Goal: Task Accomplishment & Management: Use online tool/utility

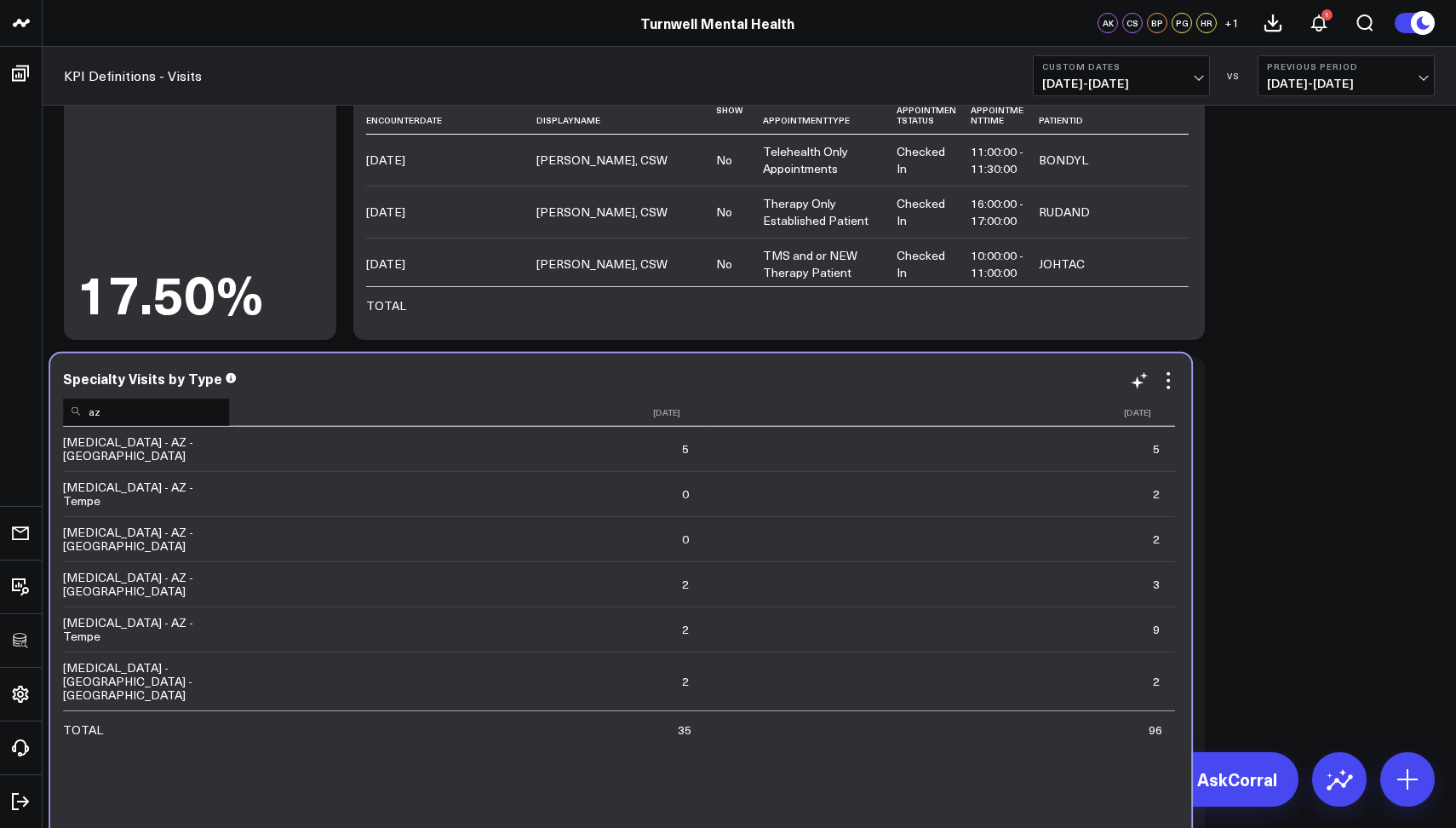
drag, startPoint x: 115, startPoint y: 417, endPoint x: 102, endPoint y: 414, distance: 13.3
click at [102, 414] on input "az" at bounding box center [146, 411] width 166 height 30
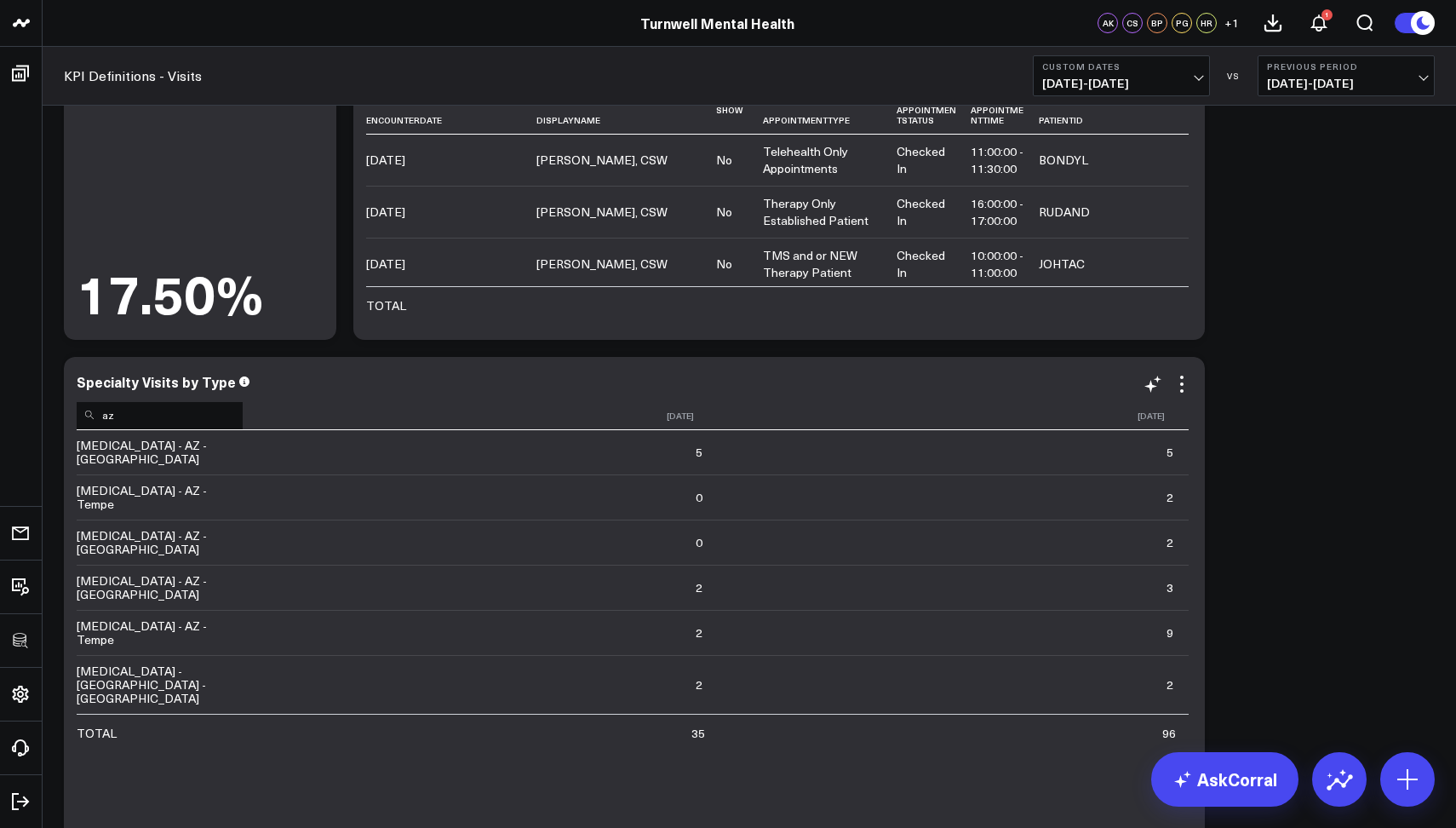
type input "a"
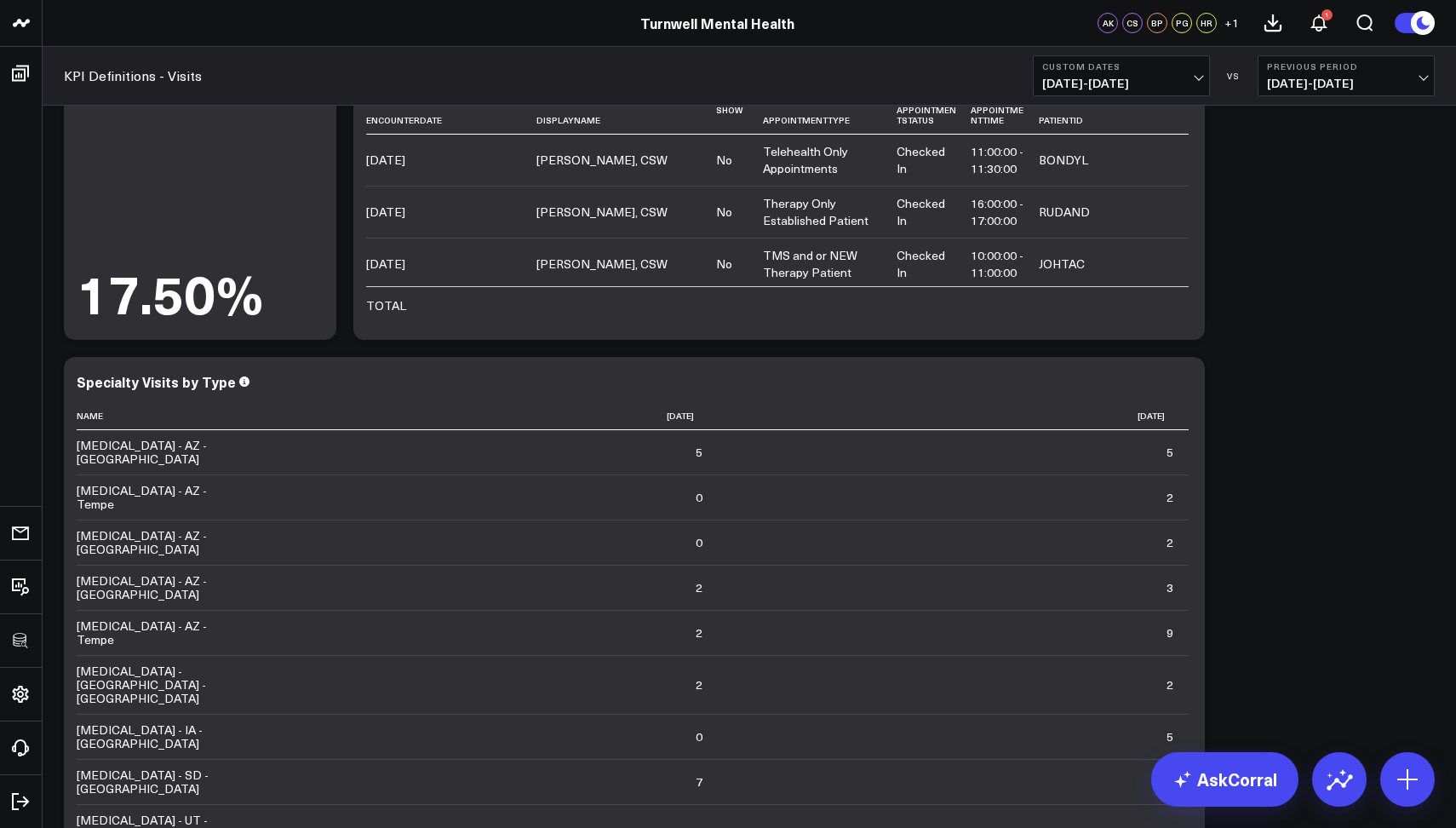
click at [1077, 81] on span "[DATE] - [DATE]" at bounding box center [1121, 83] width 158 height 14
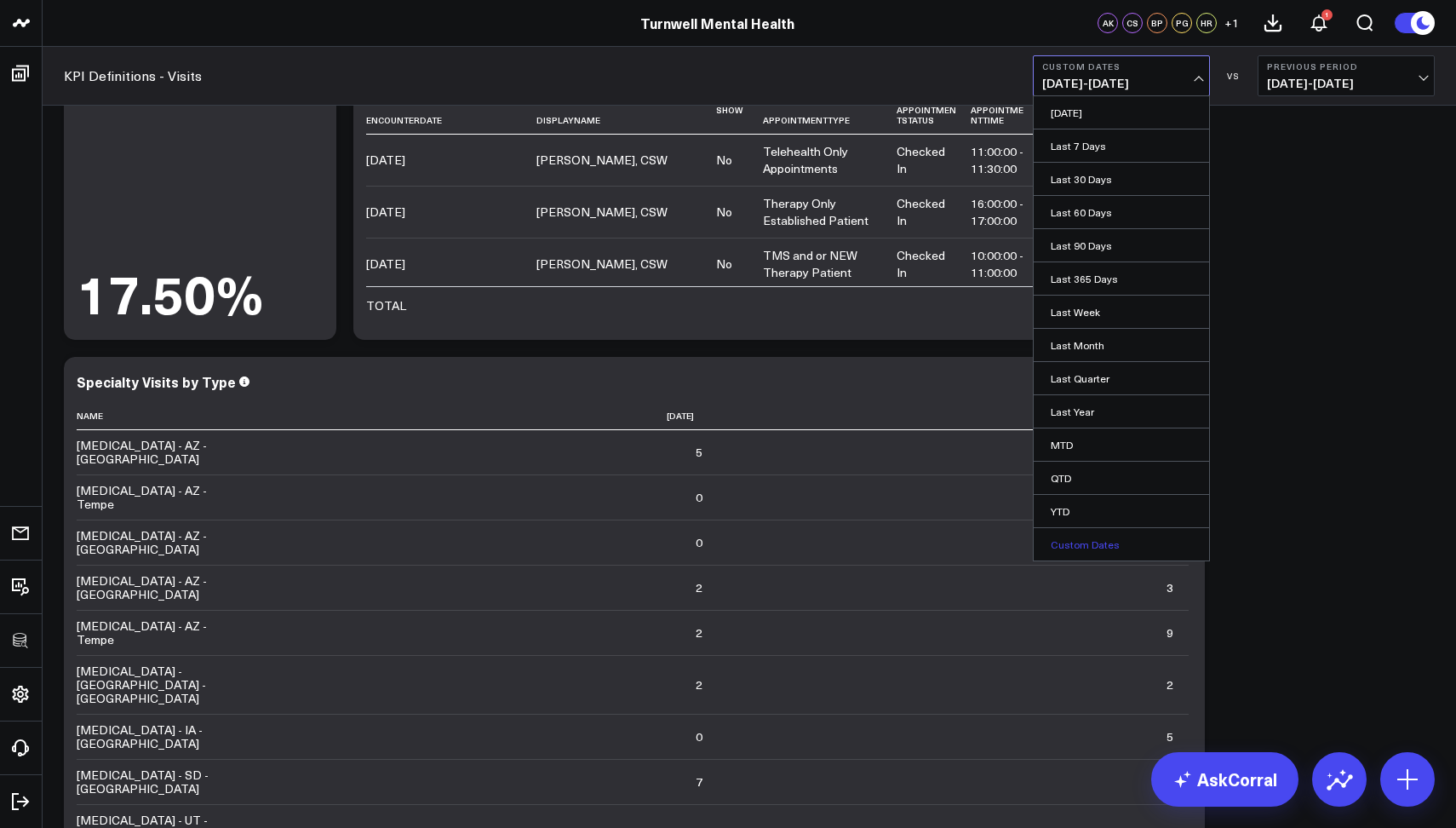
click at [1066, 554] on link "Custom Dates" at bounding box center [1121, 543] width 176 height 32
select select "9"
select select "2025"
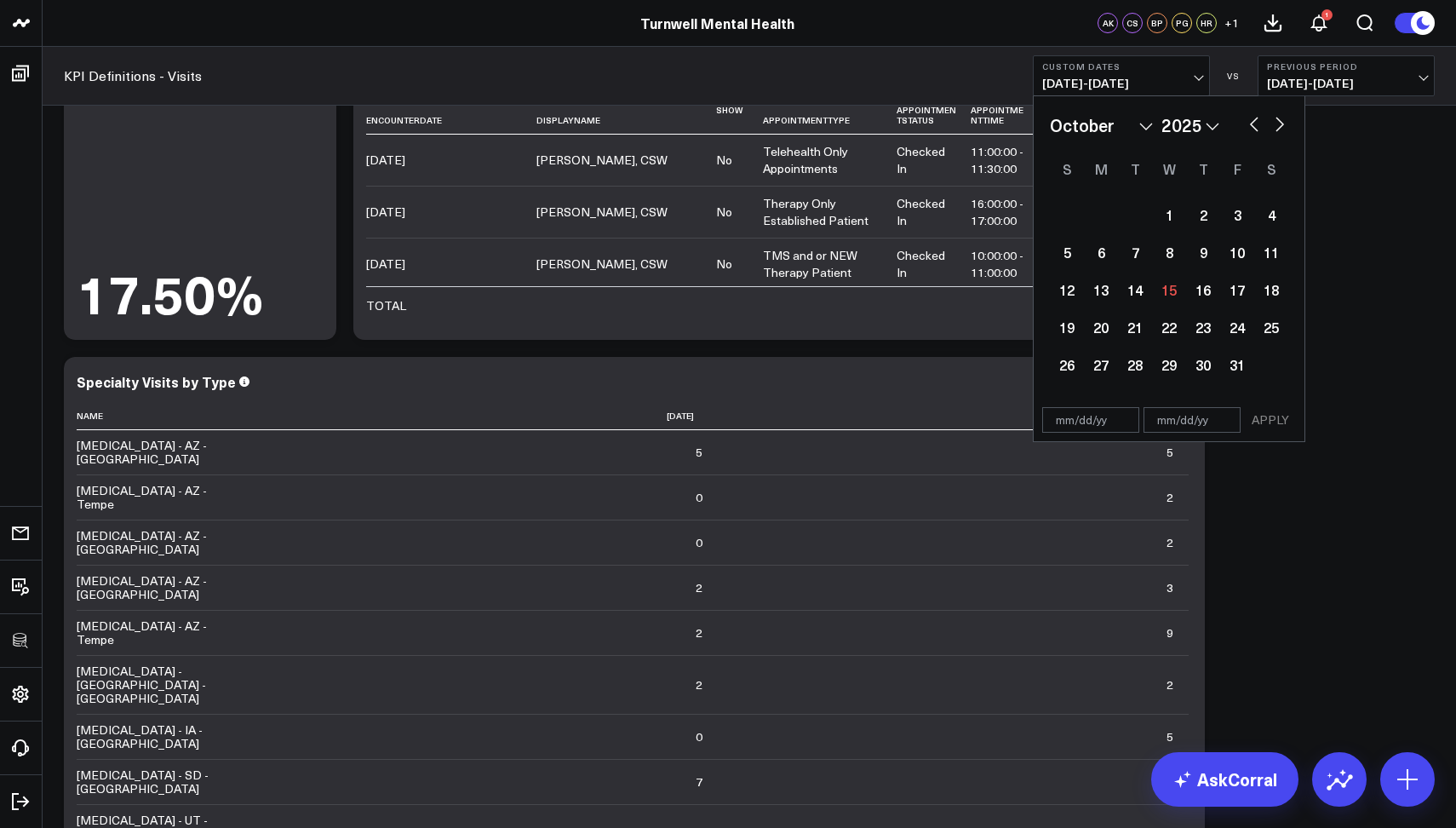
click at [1258, 129] on button "button" at bounding box center [1254, 123] width 17 height 20
select select "8"
select select "2025"
click at [1233, 332] on div "26" at bounding box center [1237, 327] width 34 height 34
type input "[DATE]"
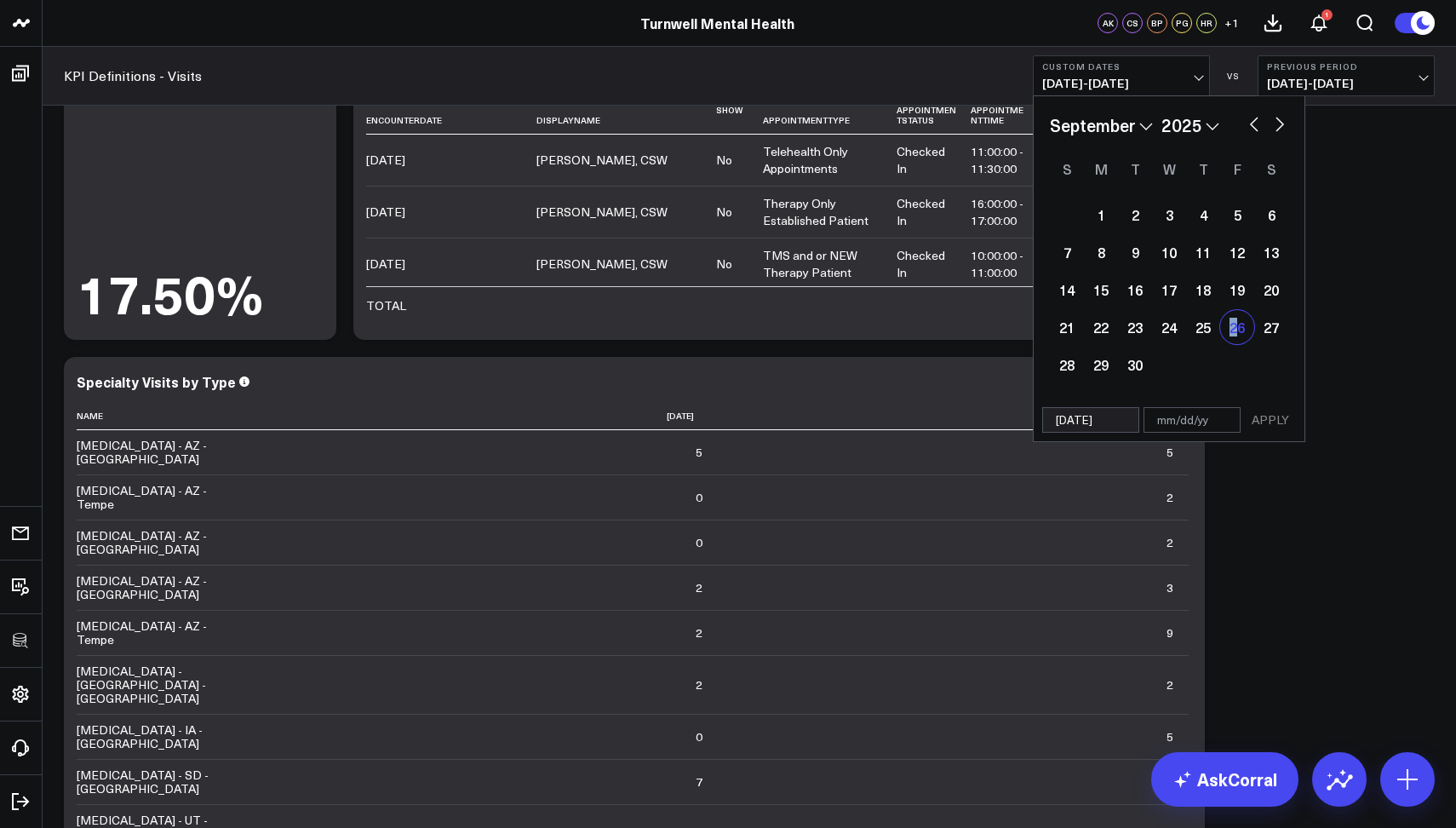
select select "8"
select select "2025"
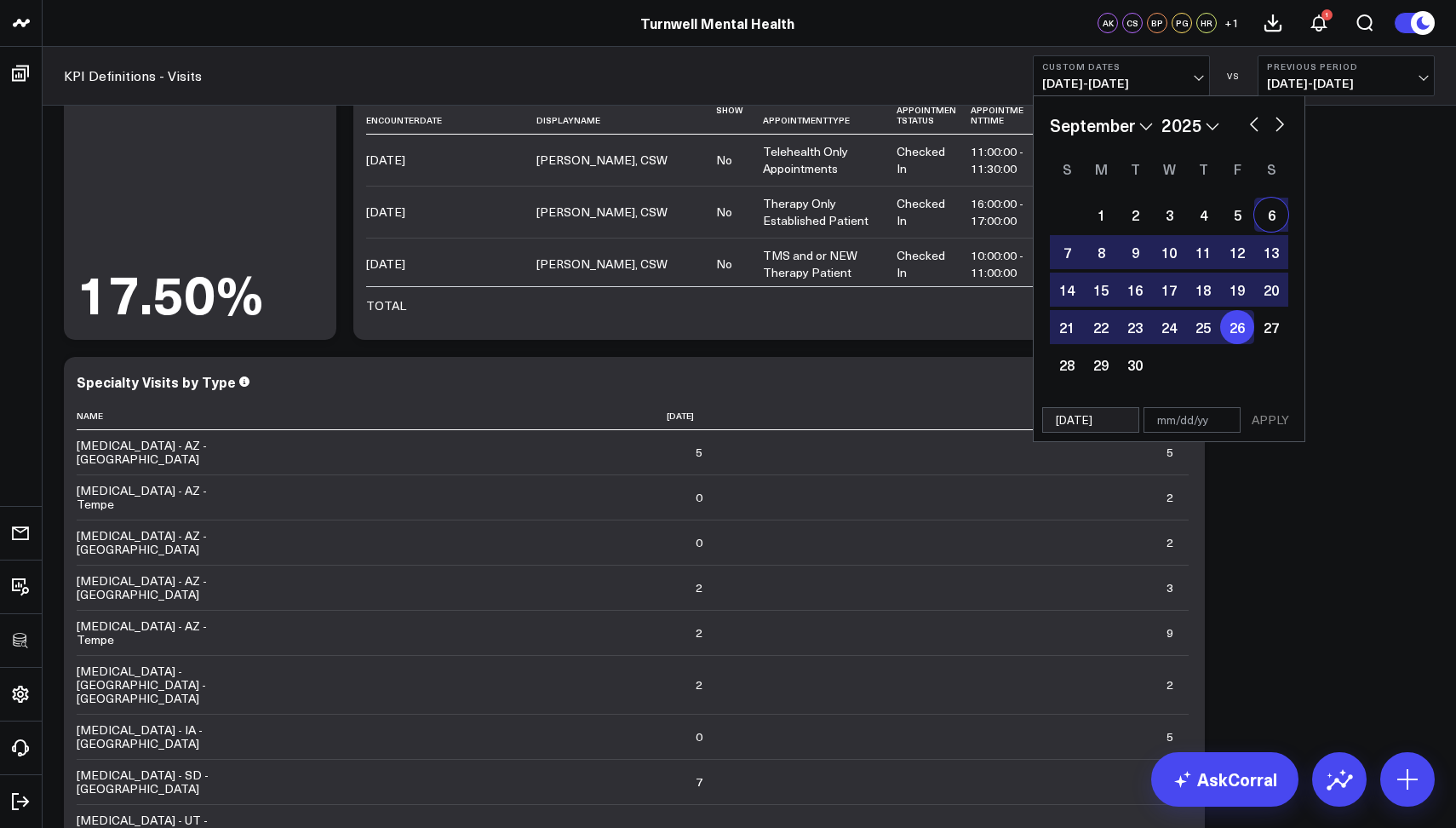
click at [1280, 127] on button "button" at bounding box center [1279, 123] width 17 height 20
select select "9"
select select "2025"
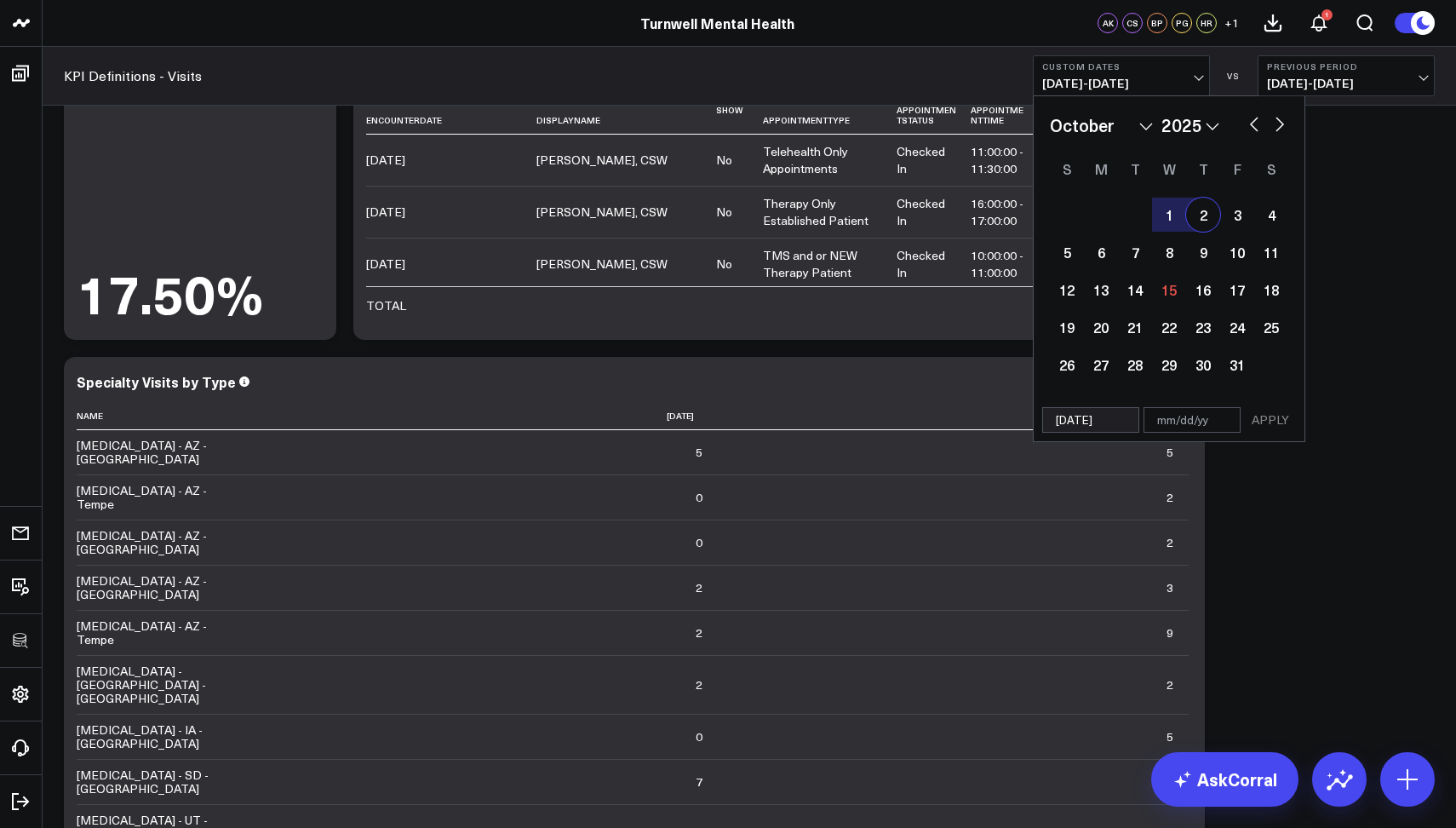
click at [1208, 215] on div "2" at bounding box center [1203, 214] width 34 height 34
type input "[DATE]"
select select "9"
select select "2025"
click at [1260, 424] on button "APPLY" at bounding box center [1270, 420] width 51 height 26
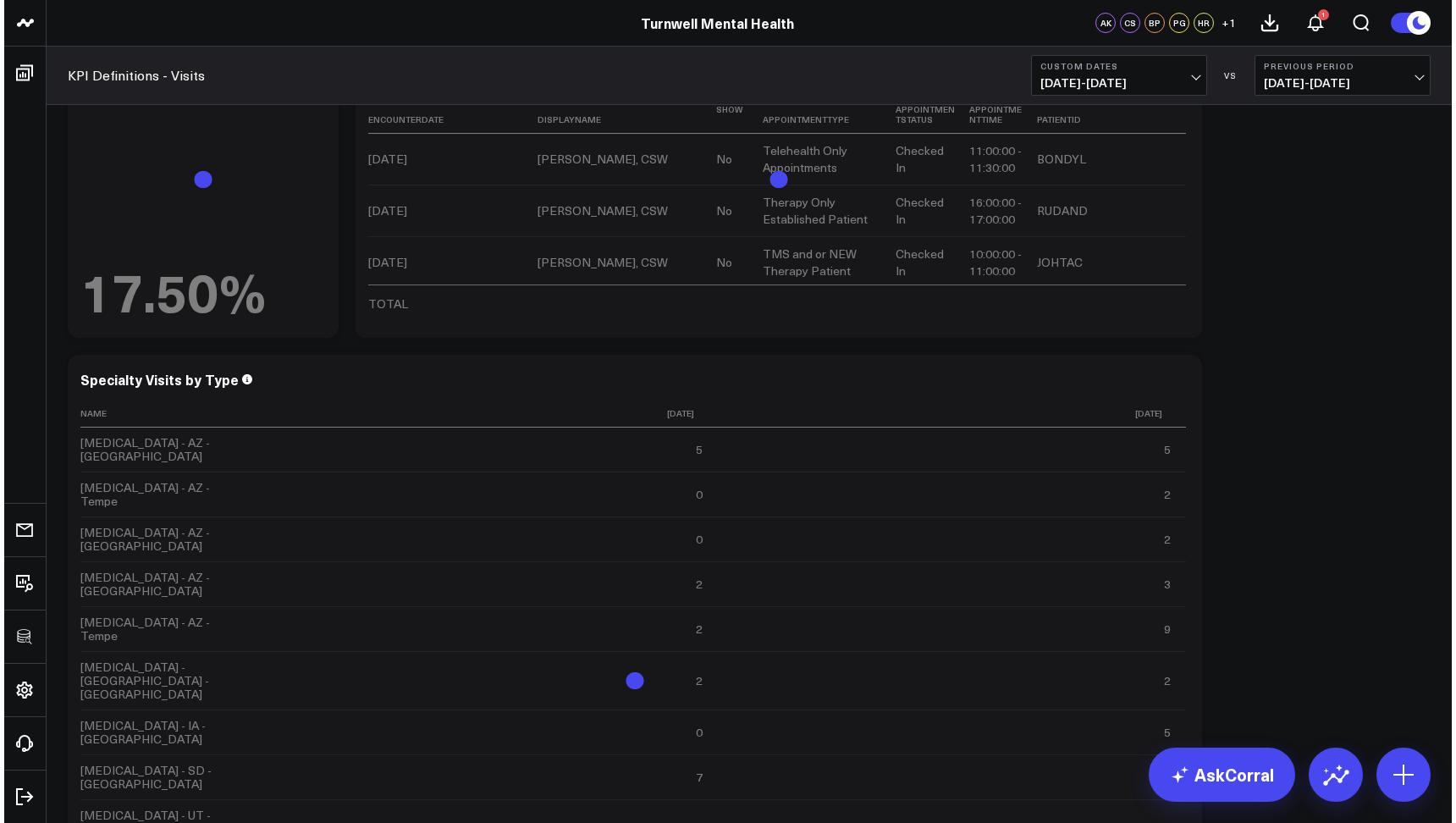
scroll to position [3311, 0]
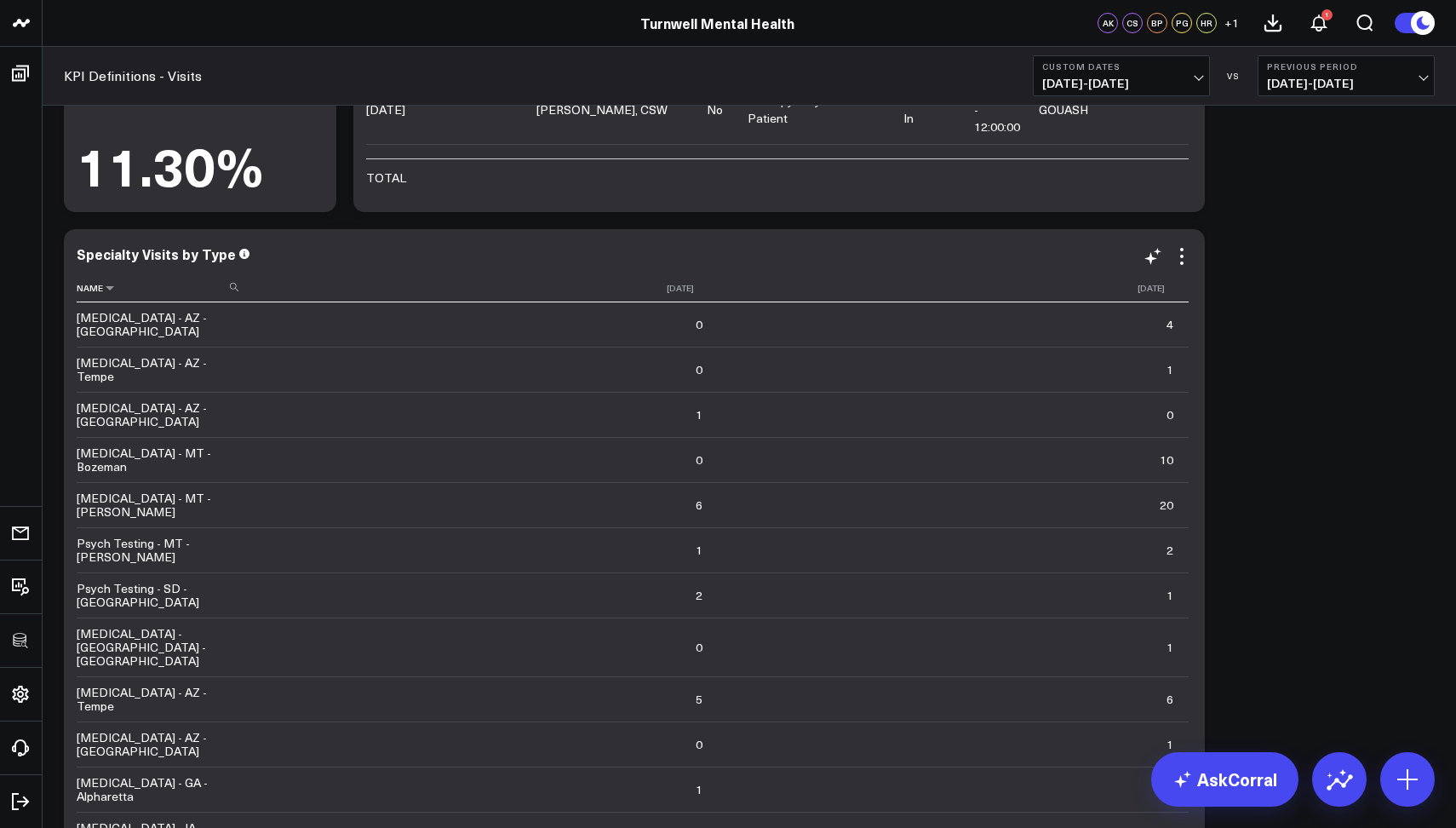
click at [235, 285] on use at bounding box center [233, 286] width 8 height 8
click at [169, 289] on input at bounding box center [160, 286] width 166 height 30
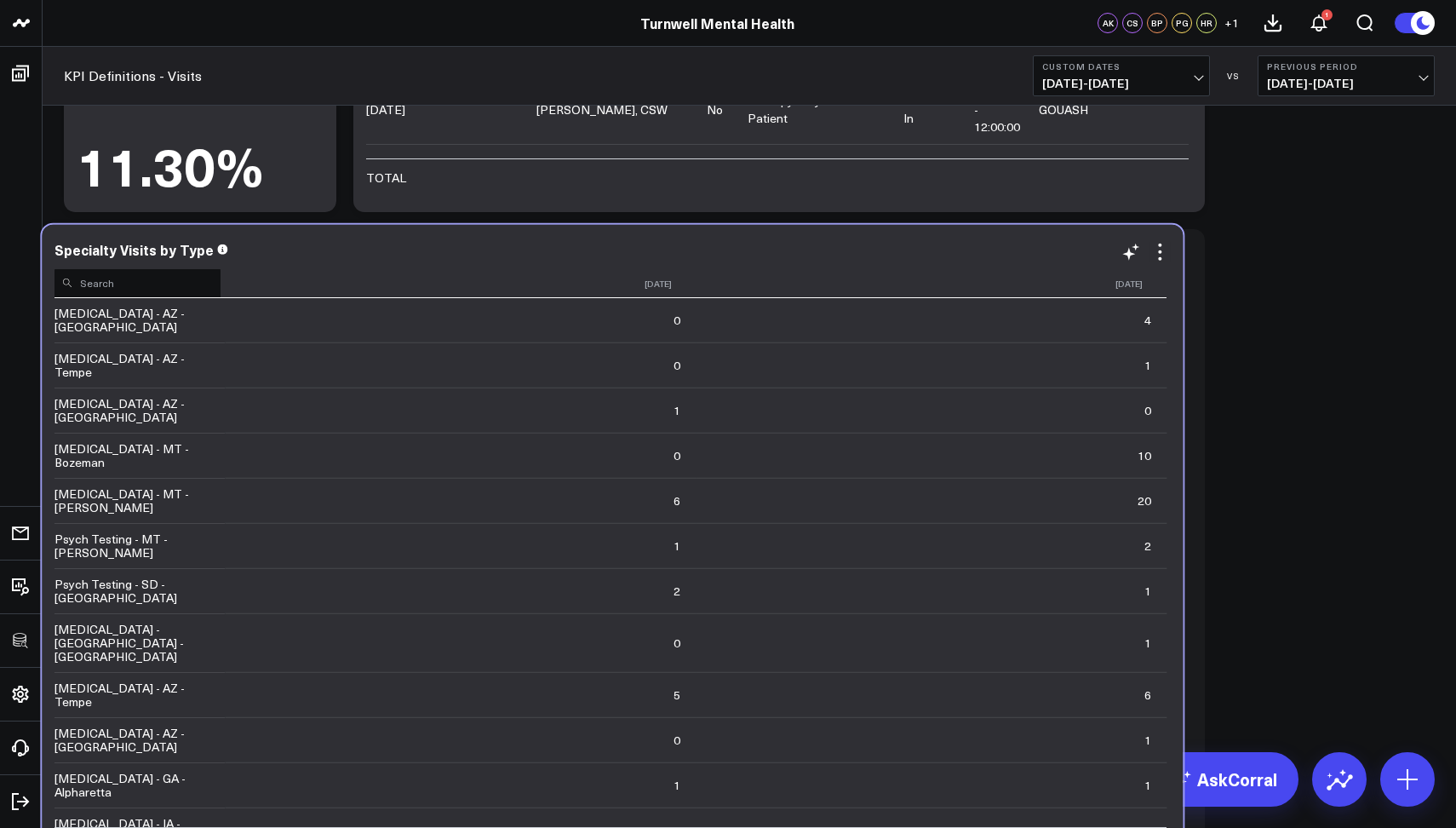
click at [147, 285] on input at bounding box center [138, 282] width 166 height 30
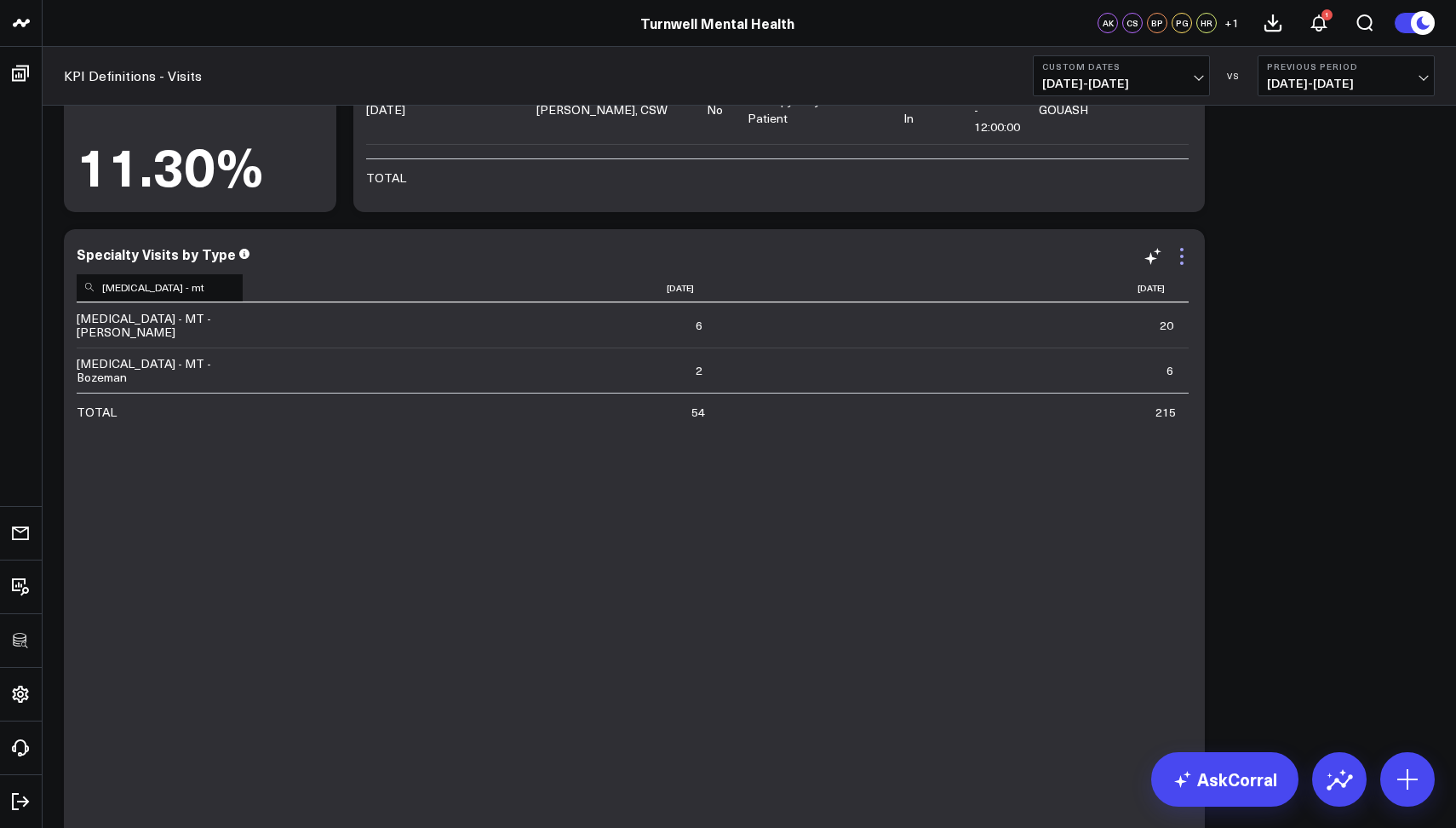
type input "[MEDICAL_DATA] - mt"
click at [1182, 253] on icon at bounding box center [1182, 256] width 20 height 20
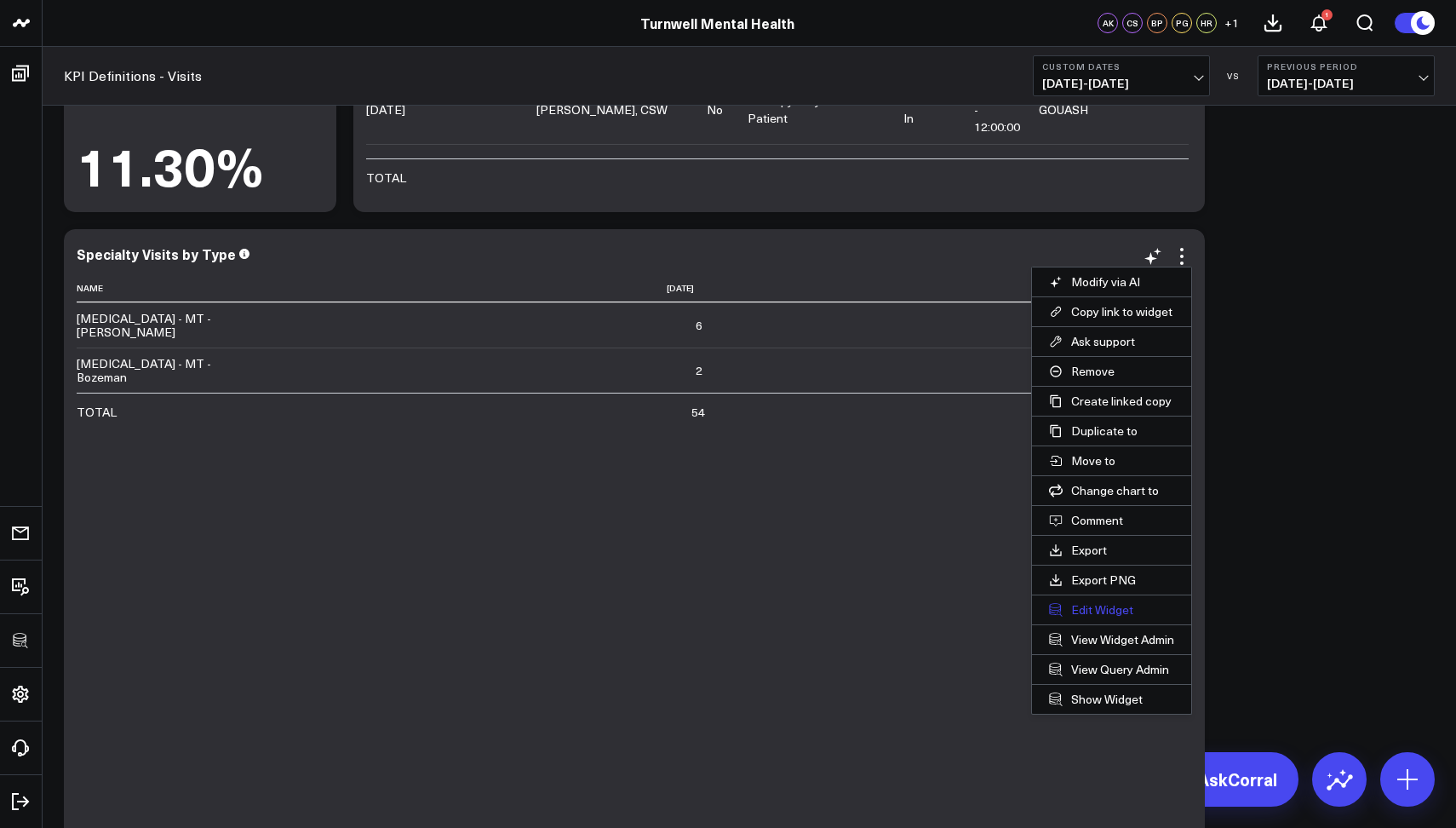
click at [1095, 615] on button "Edit Widget" at bounding box center [1112, 610] width 159 height 29
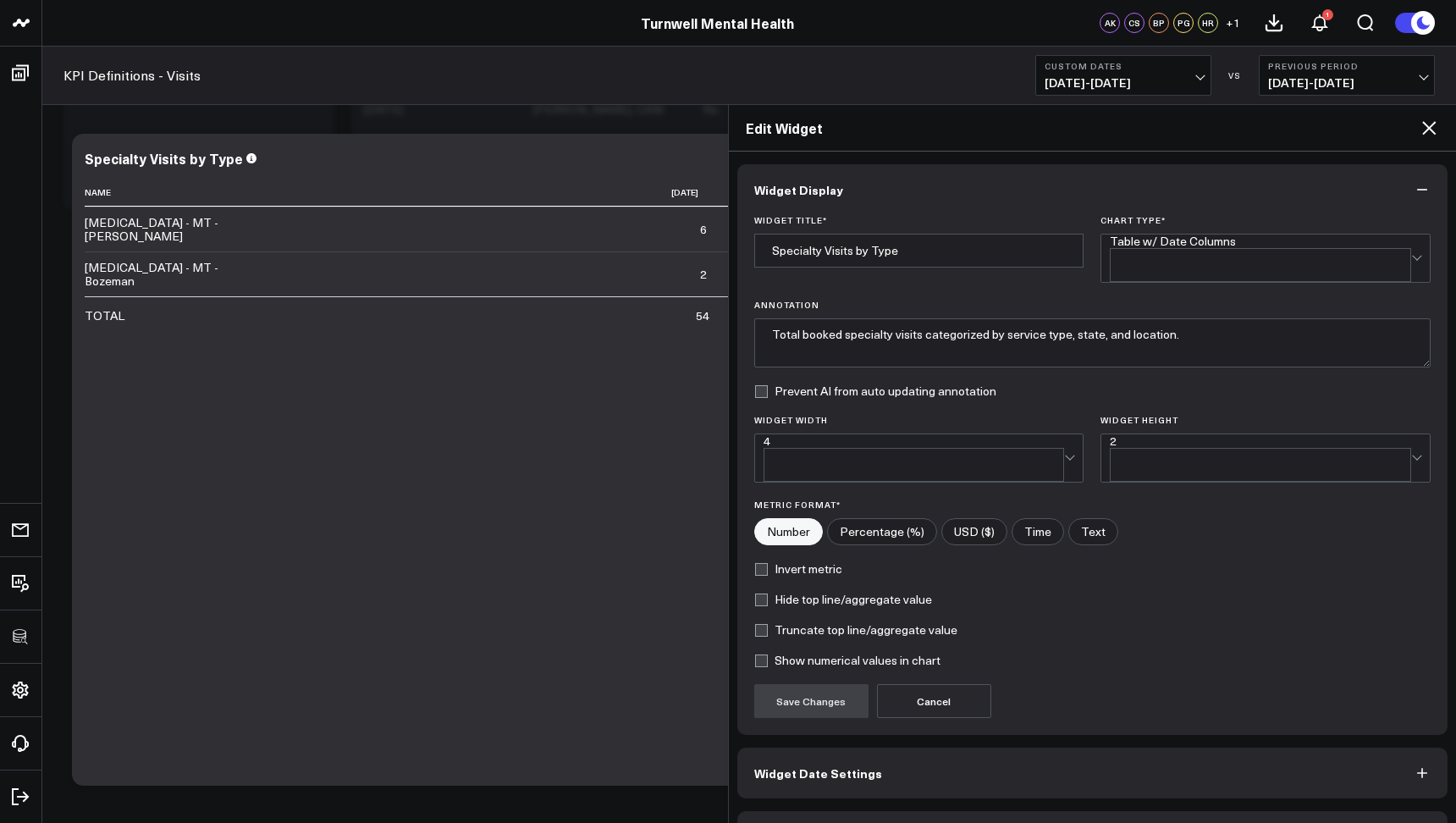
scroll to position [25, 0]
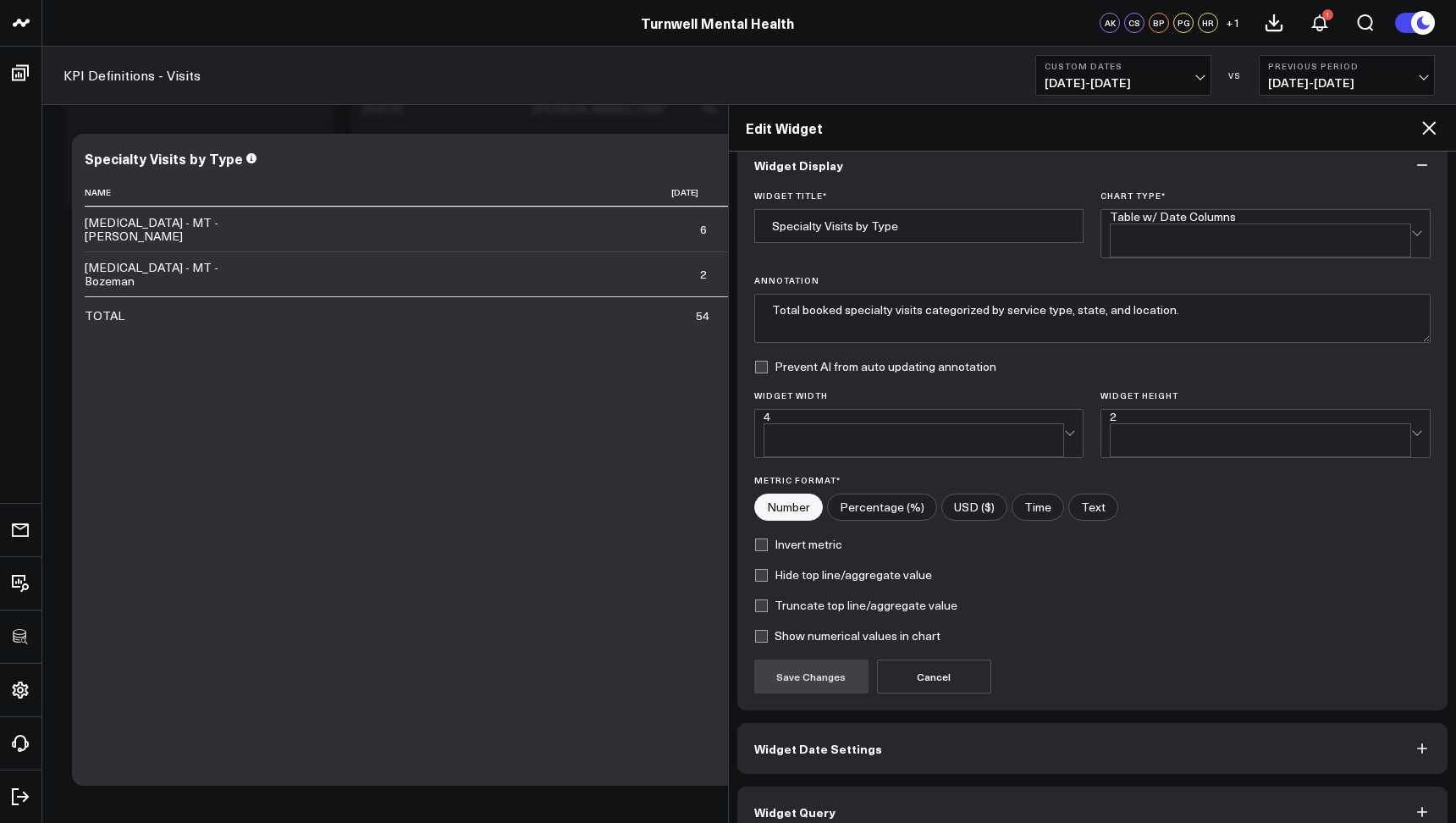
click at [1031, 787] on button "Widget Query" at bounding box center [1092, 812] width 711 height 51
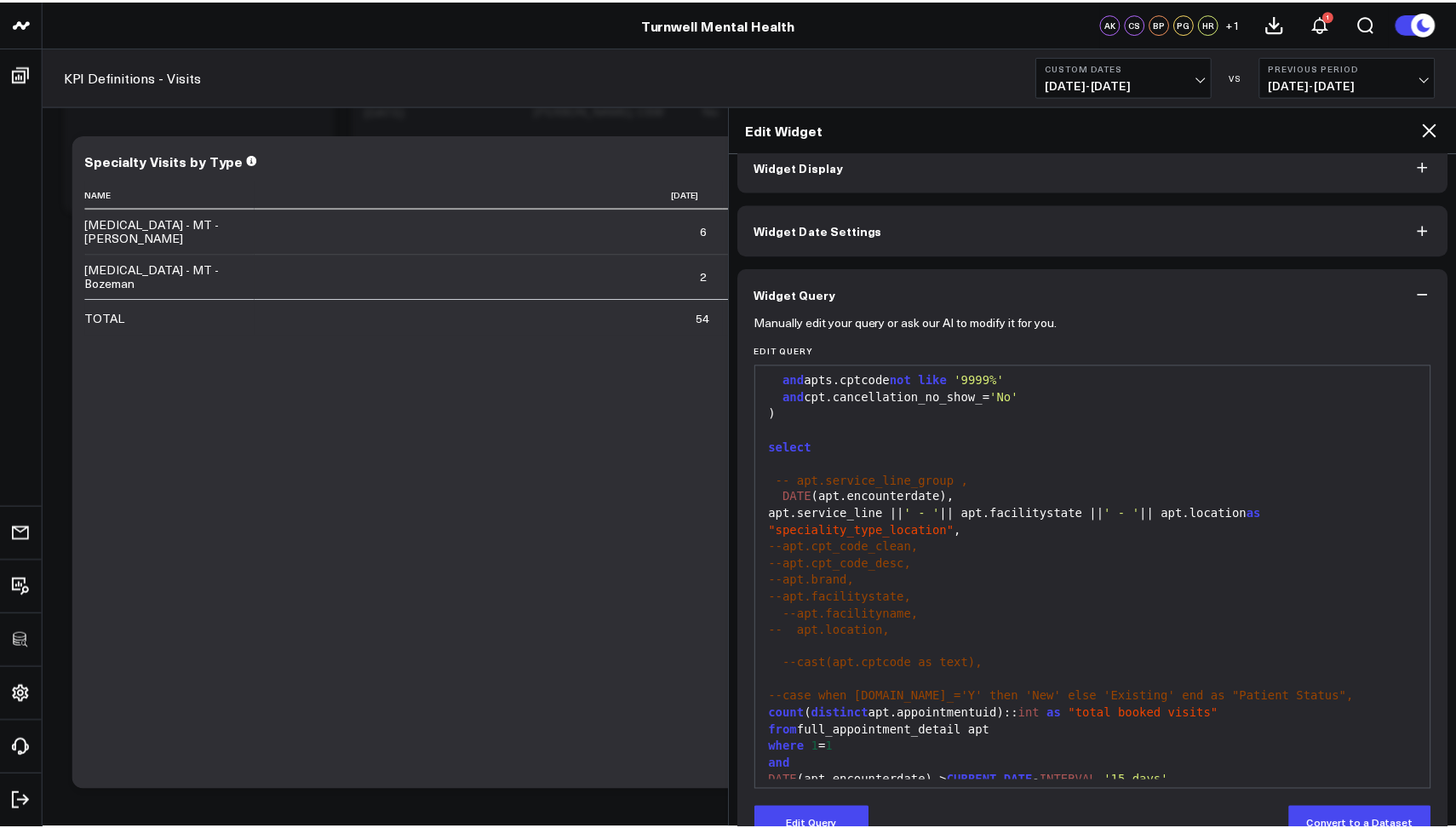
scroll to position [597, 0]
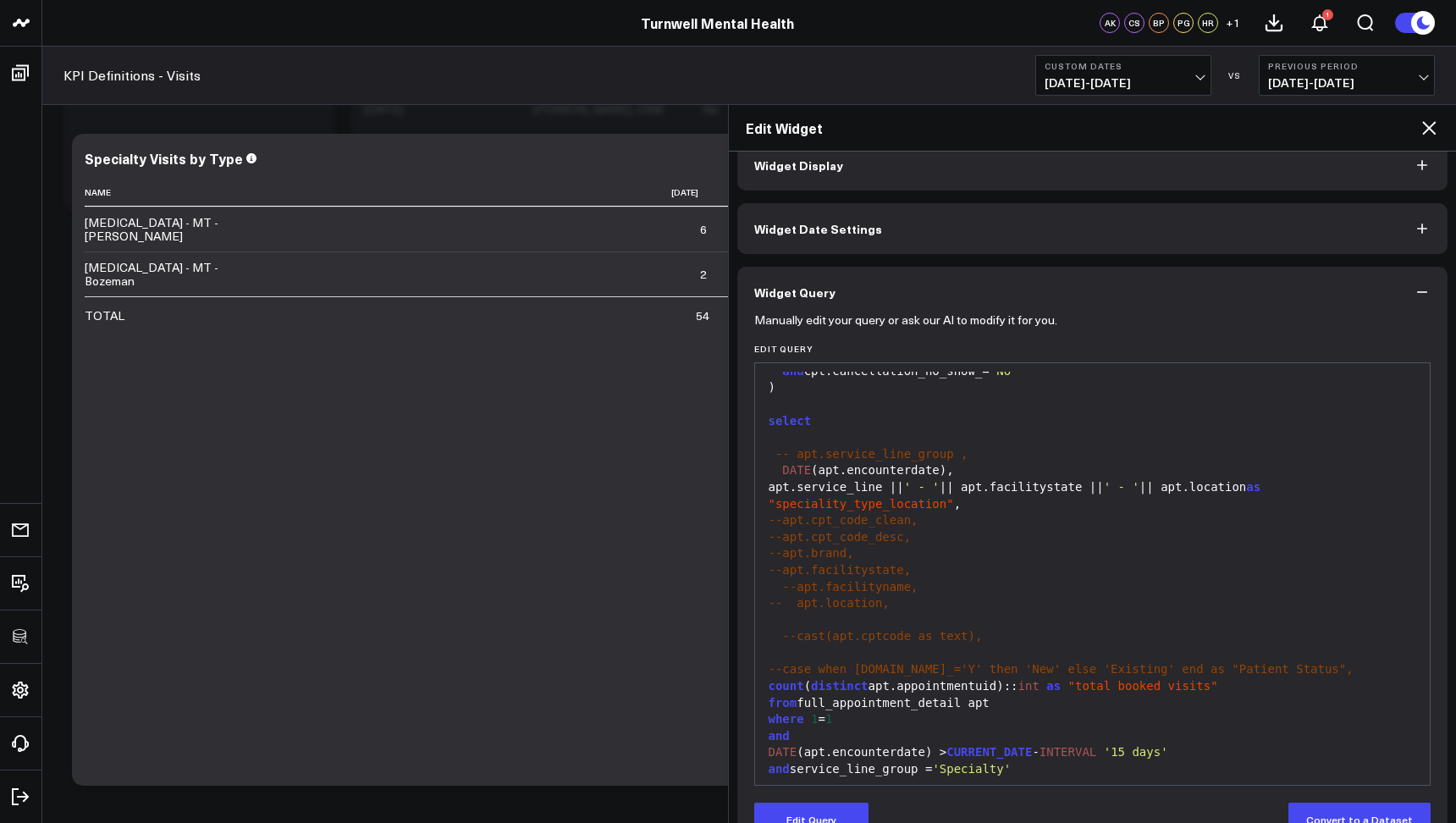
click at [1425, 135] on icon at bounding box center [1429, 127] width 20 height 20
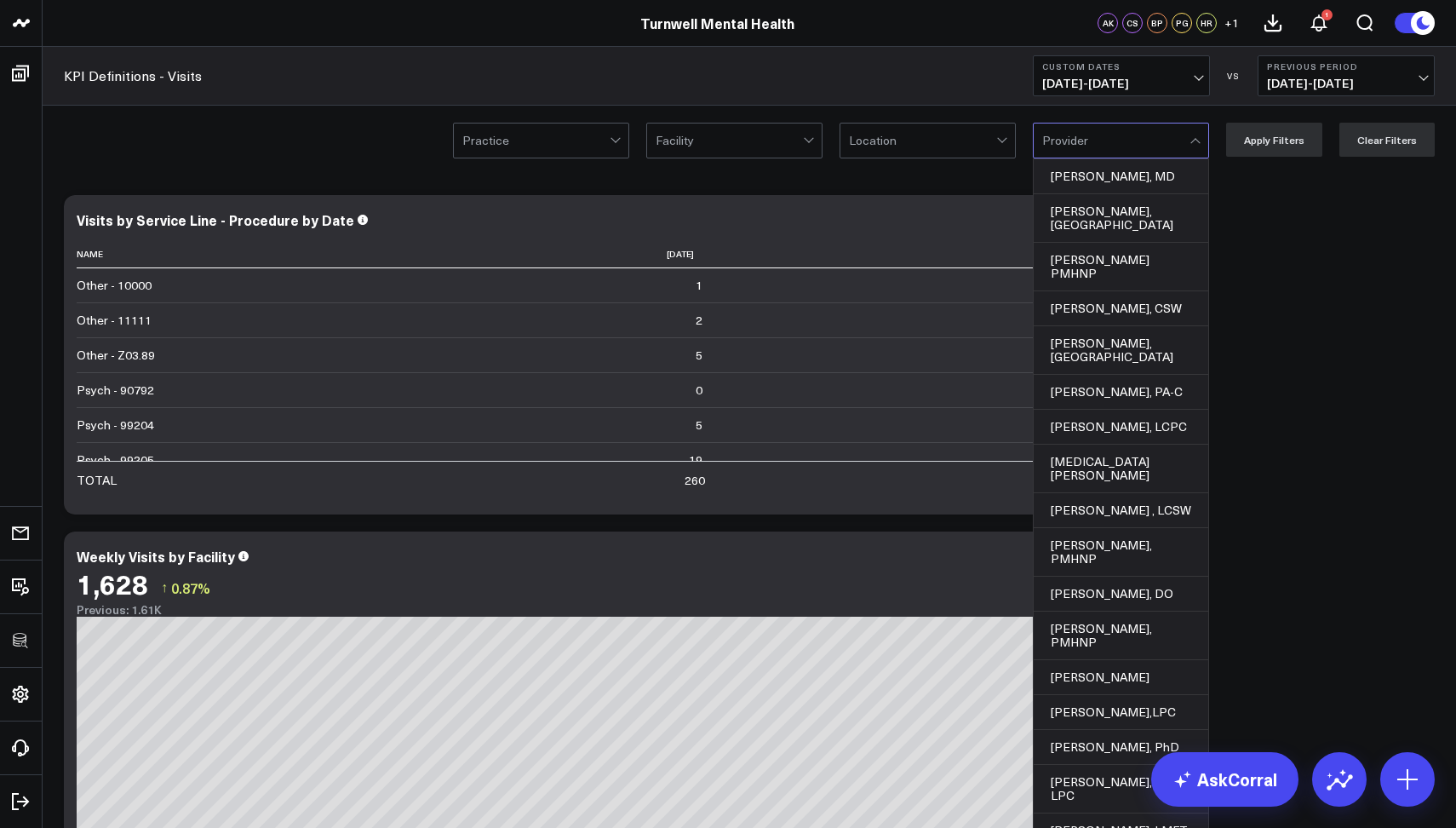
click at [985, 137] on div at bounding box center [922, 140] width 147 height 34
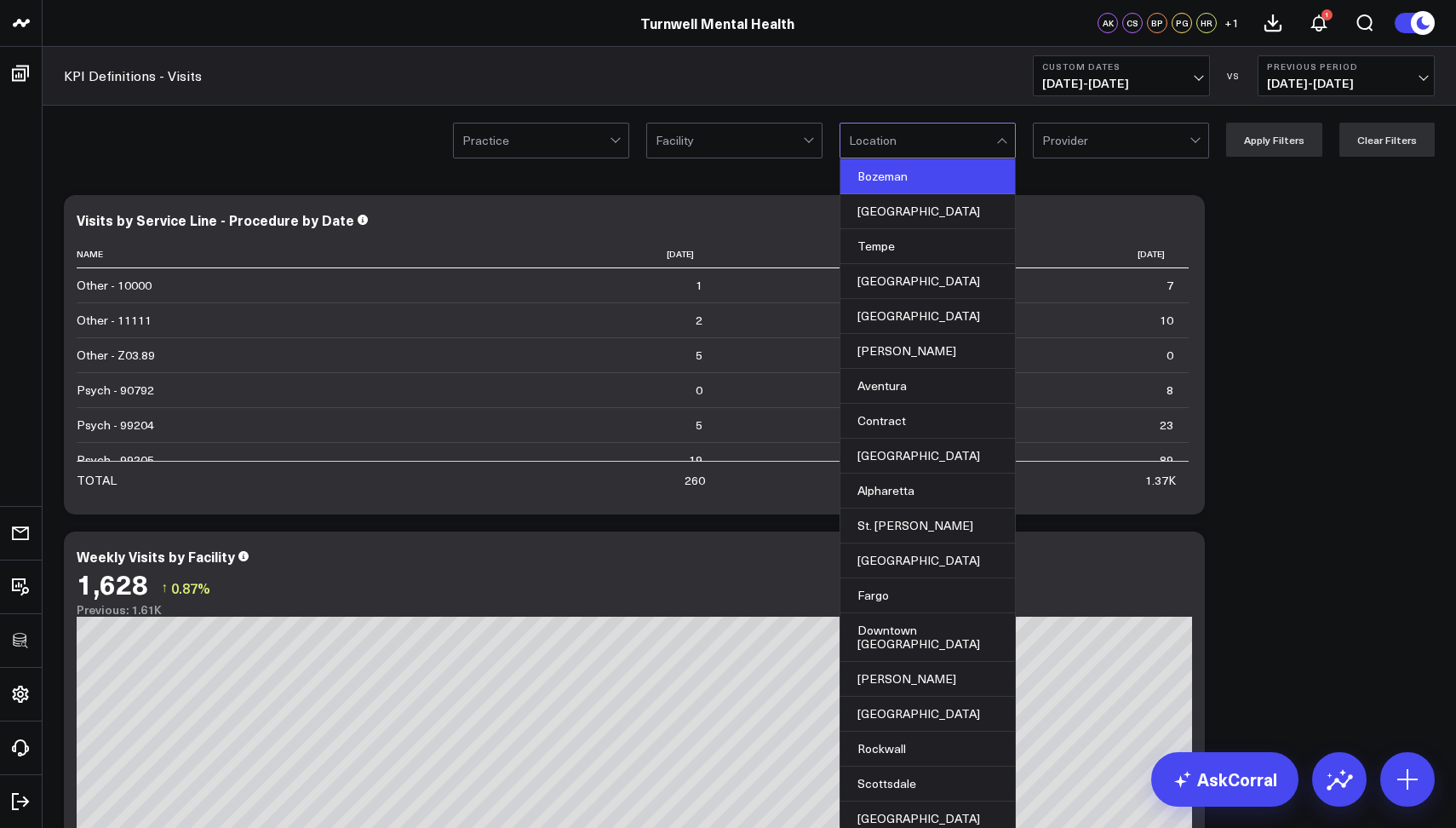
click at [961, 181] on div "Bozeman" at bounding box center [927, 177] width 175 height 35
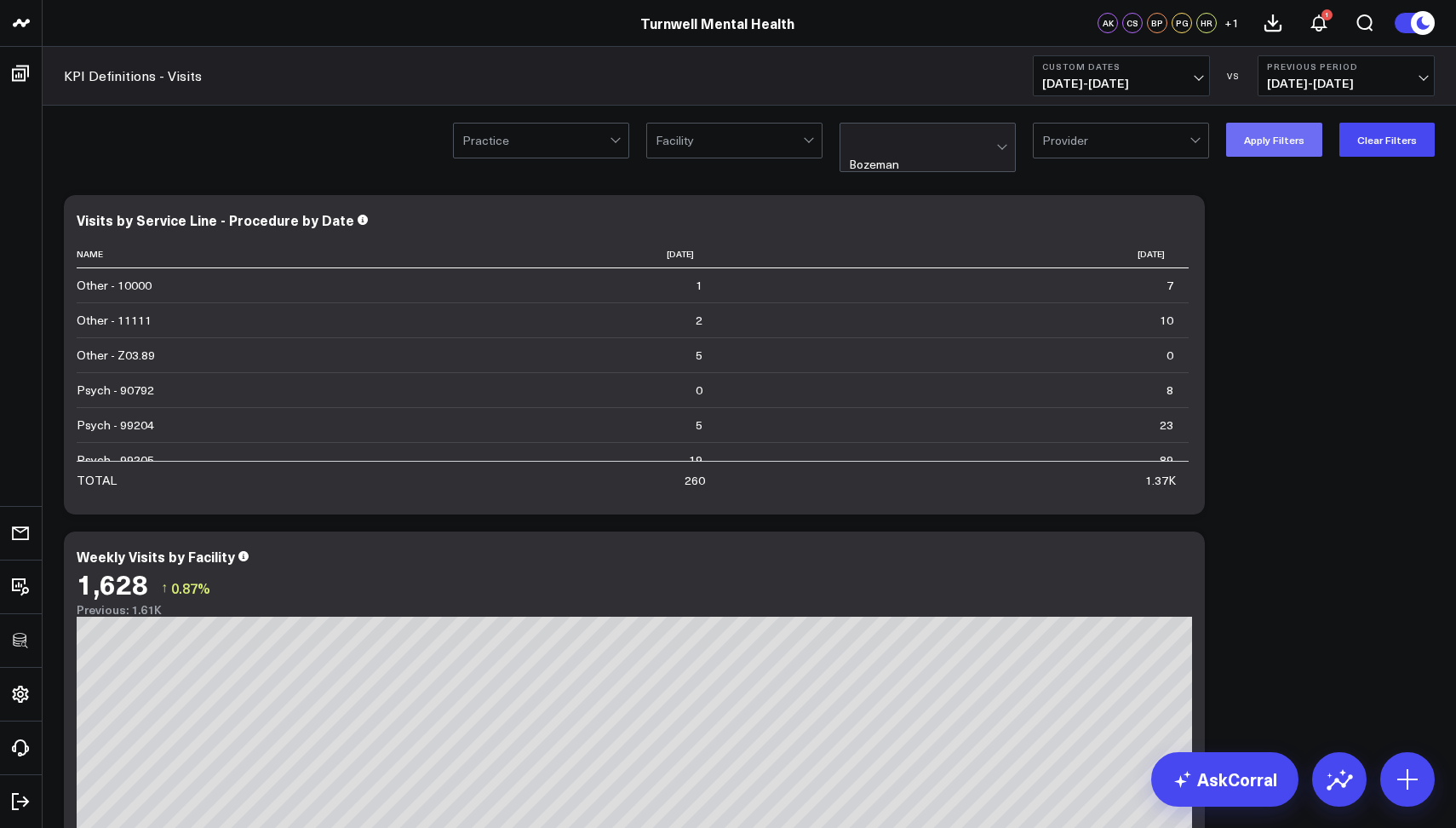
click at [1254, 136] on button "Apply Filters" at bounding box center [1274, 139] width 96 height 34
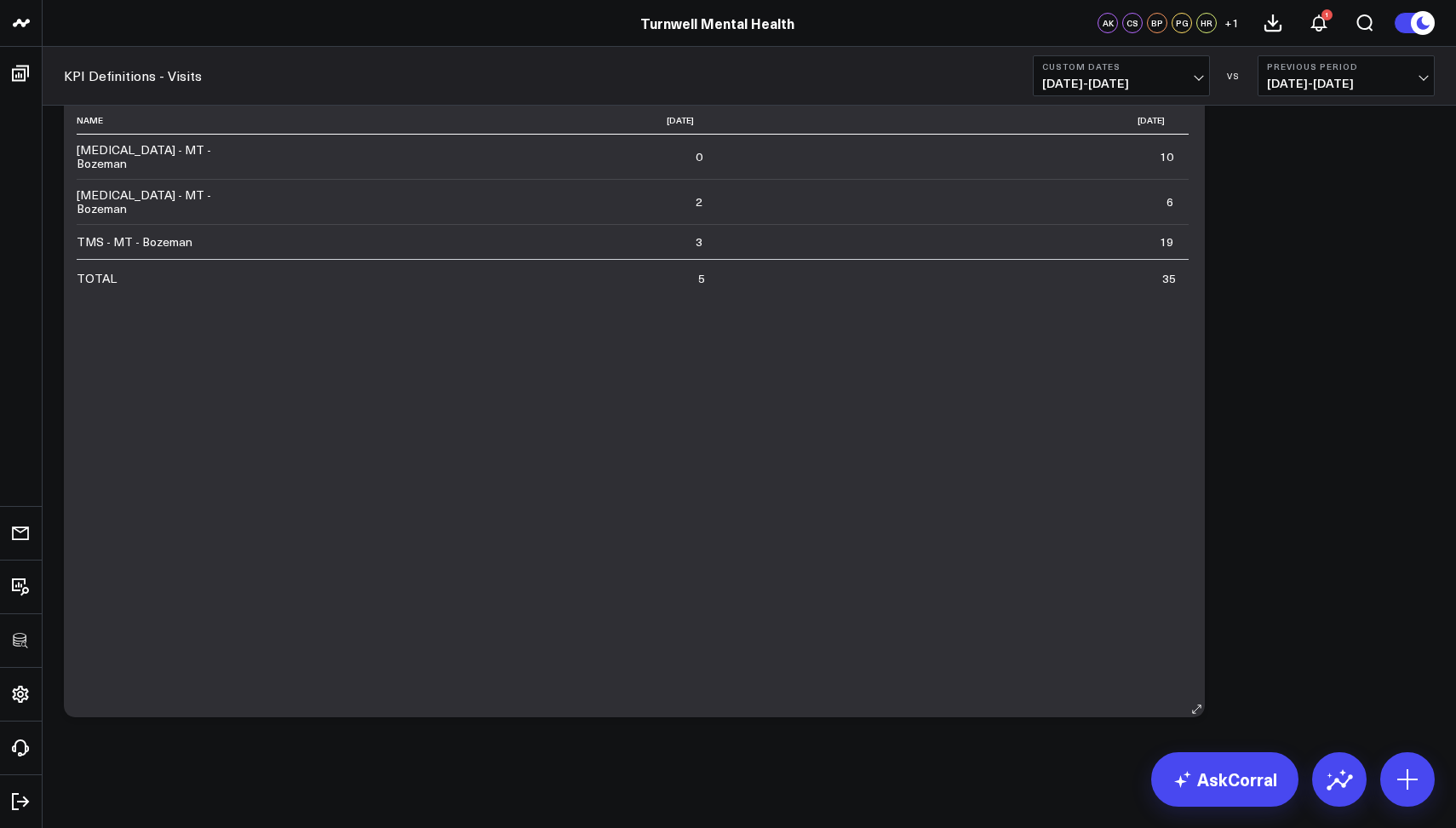
scroll to position [3425, 0]
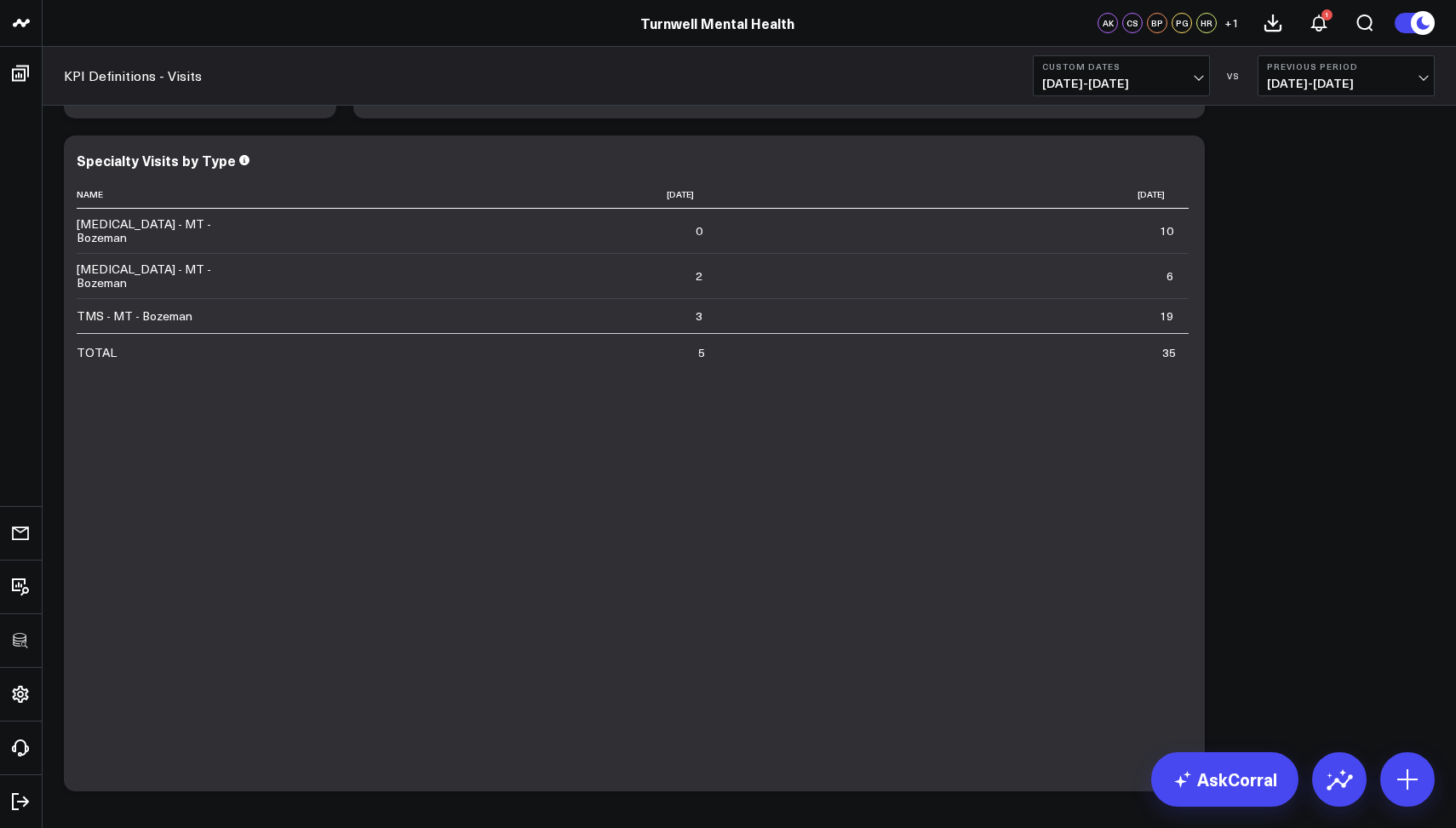
click at [1053, 66] on b "Custom Dates" at bounding box center [1121, 66] width 158 height 10
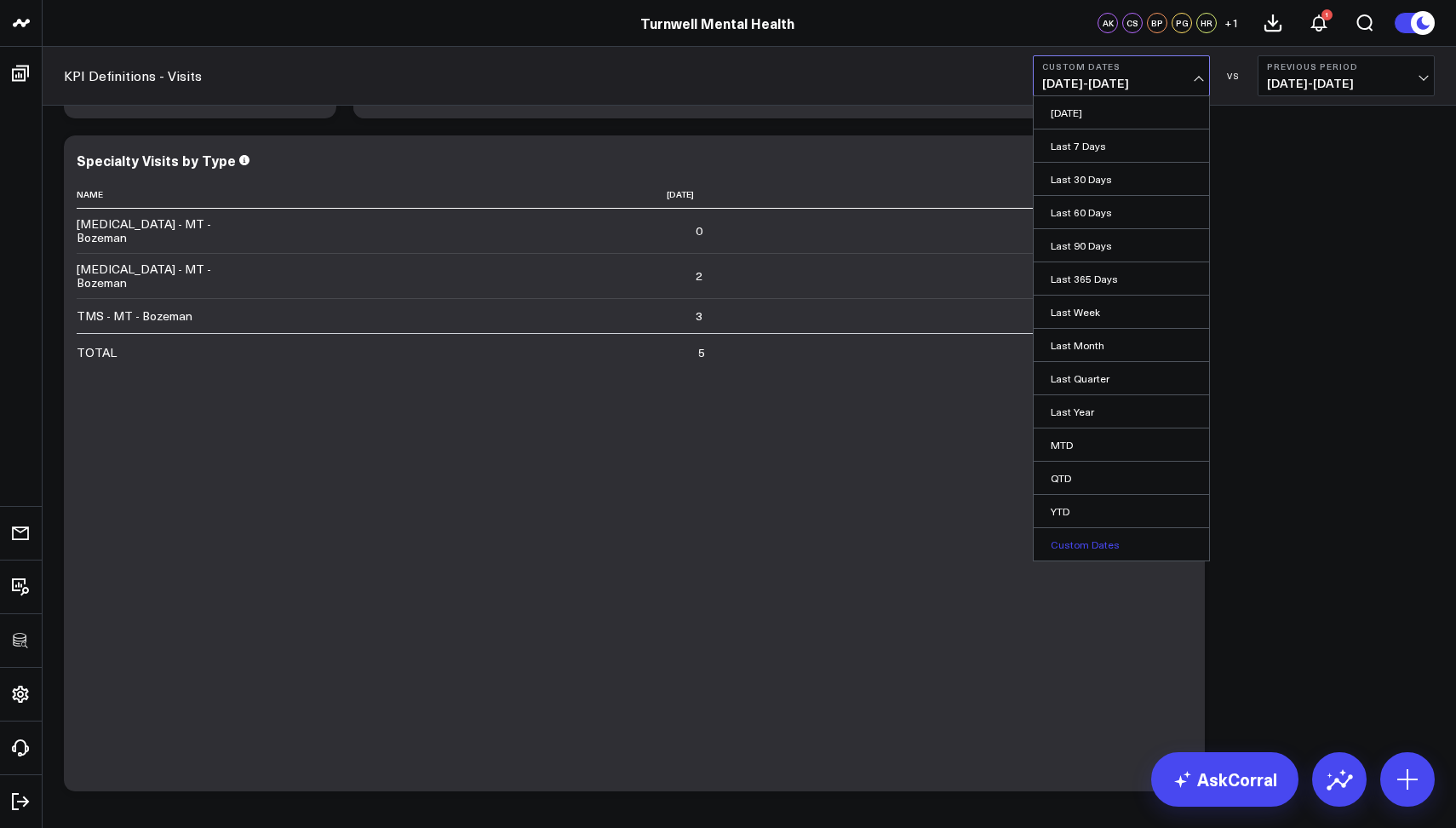
click at [1159, 551] on link "Custom Dates" at bounding box center [1121, 543] width 176 height 32
select select "9"
select select "2025"
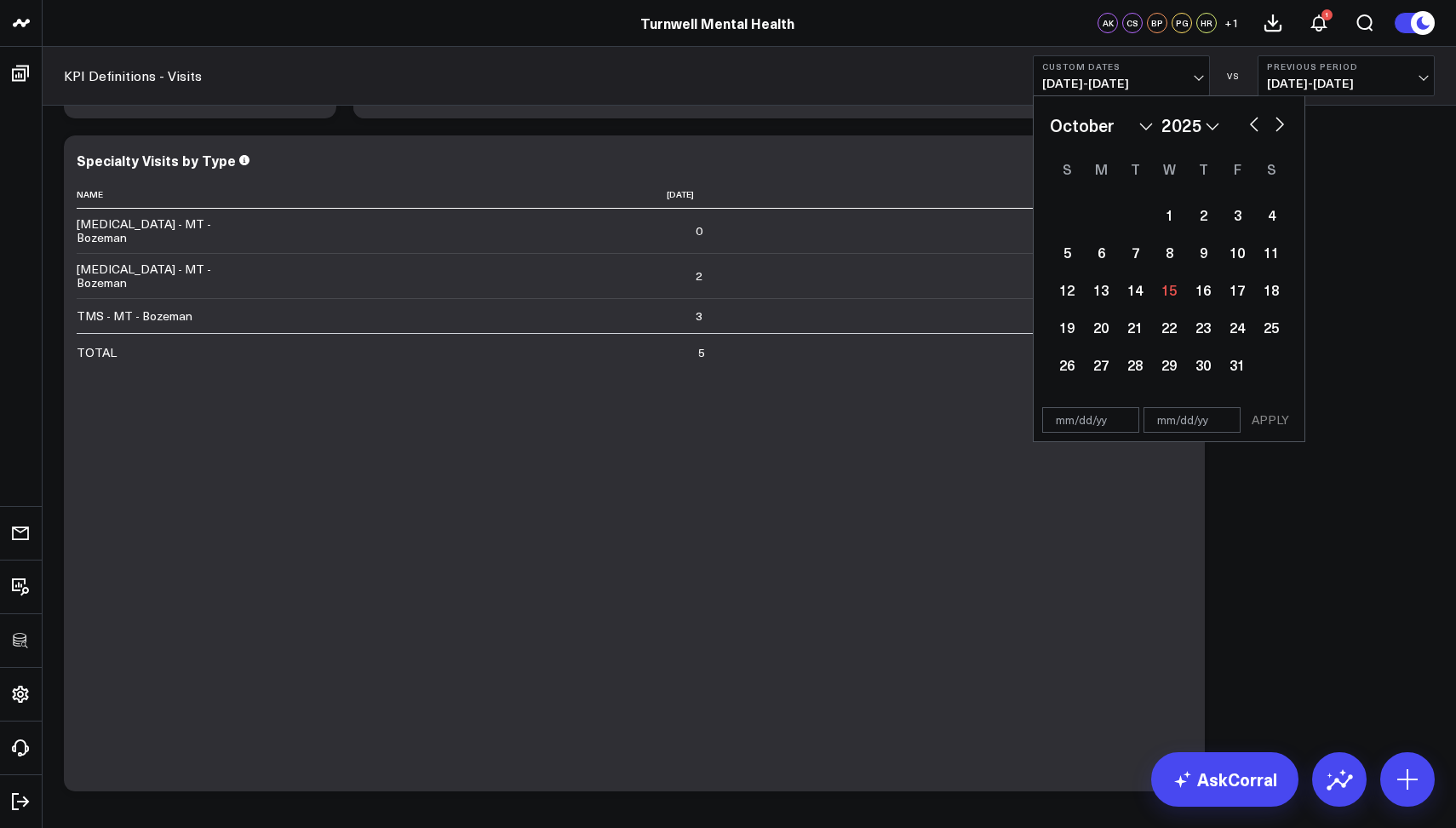
click at [1246, 126] on button "button" at bounding box center [1254, 123] width 17 height 20
select select "8"
select select "2025"
click at [1231, 303] on div "19" at bounding box center [1237, 289] width 34 height 34
type input "[DATE]"
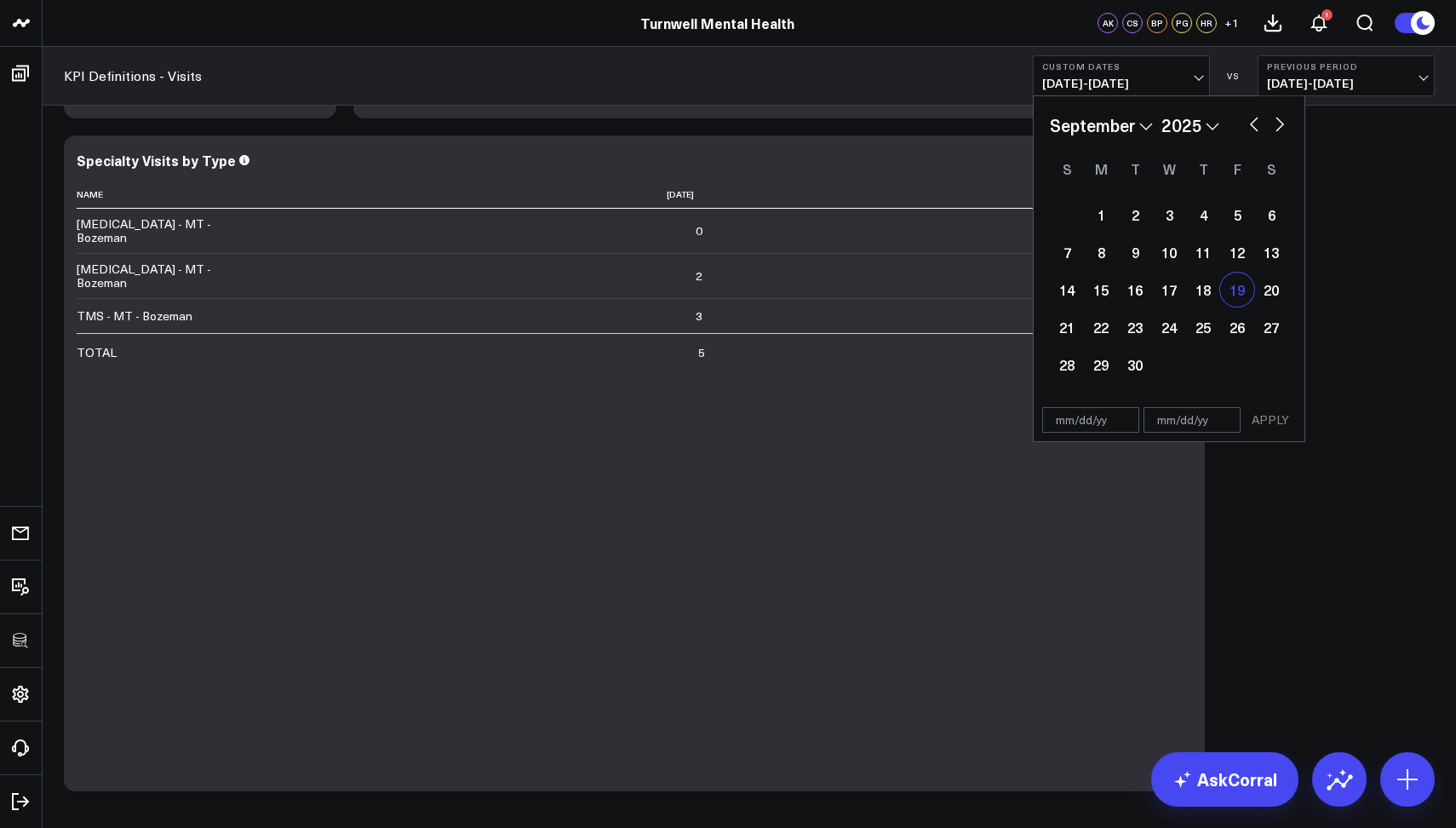
select select "8"
select select "2025"
click at [1205, 319] on div "25" at bounding box center [1203, 327] width 34 height 34
type input "[DATE]"
select select "8"
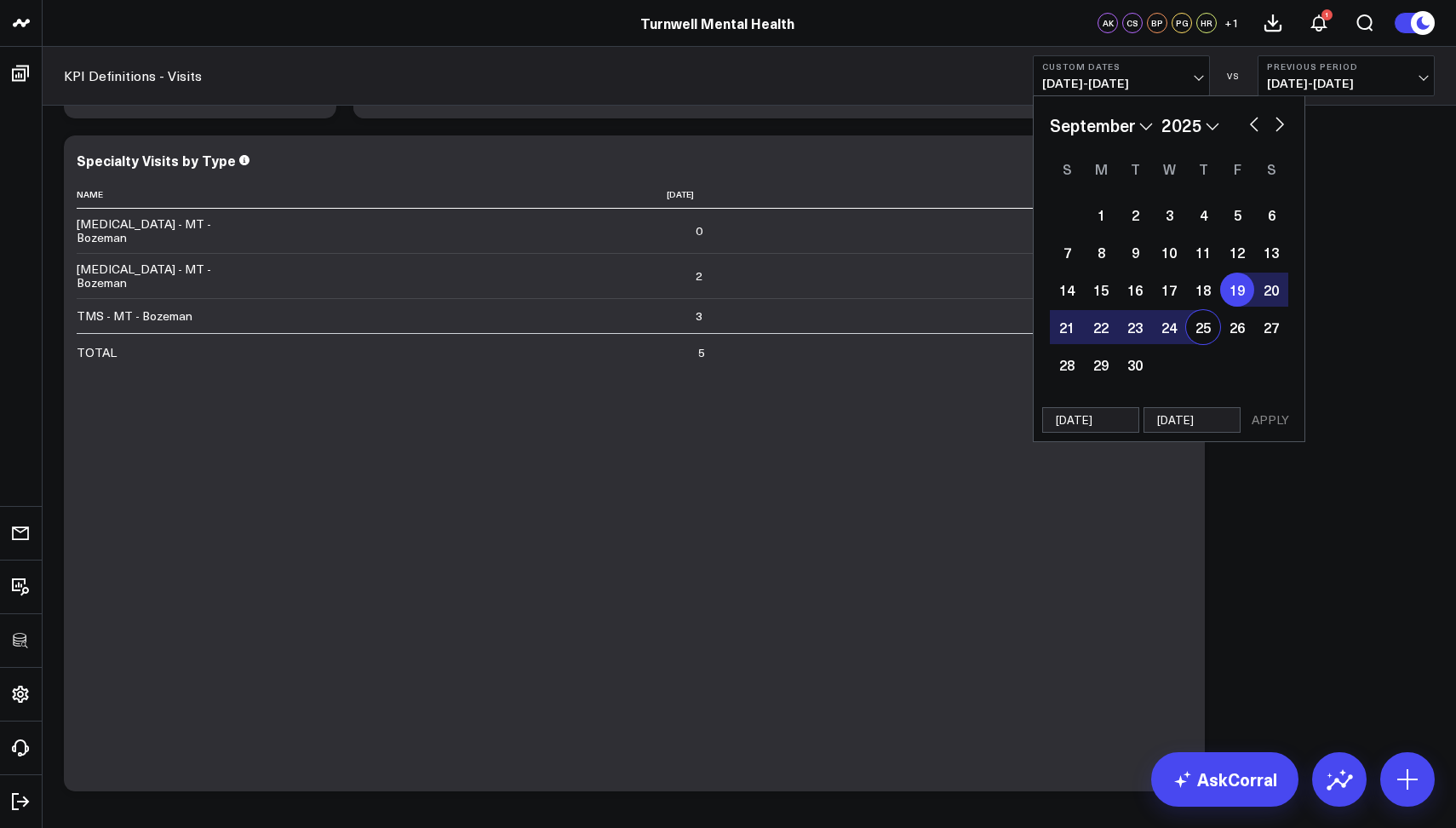
select select "2025"
click at [1271, 428] on button "APPLY" at bounding box center [1270, 420] width 51 height 26
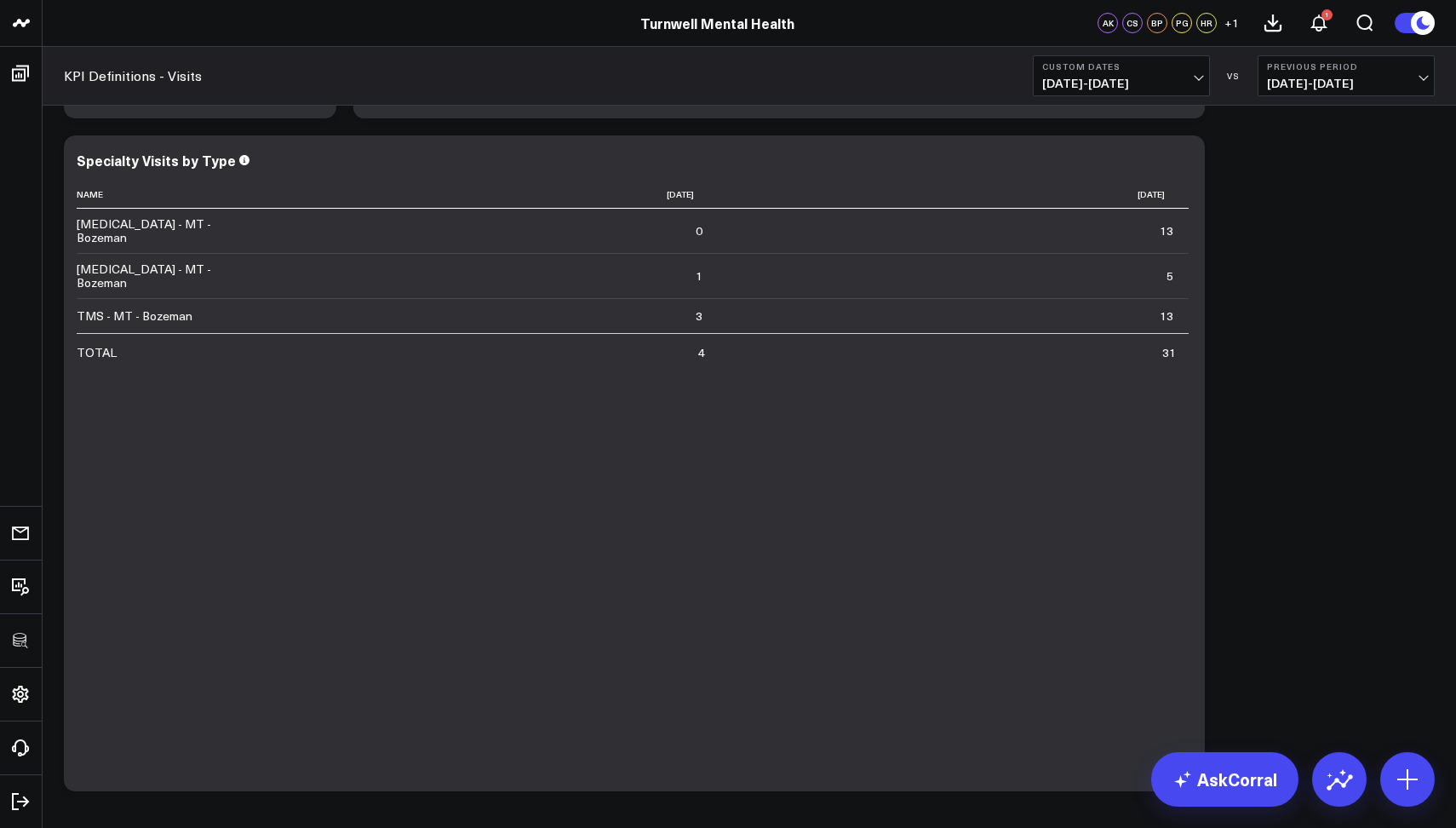
click at [1063, 81] on span "[DATE] - [DATE]" at bounding box center [1121, 83] width 158 height 14
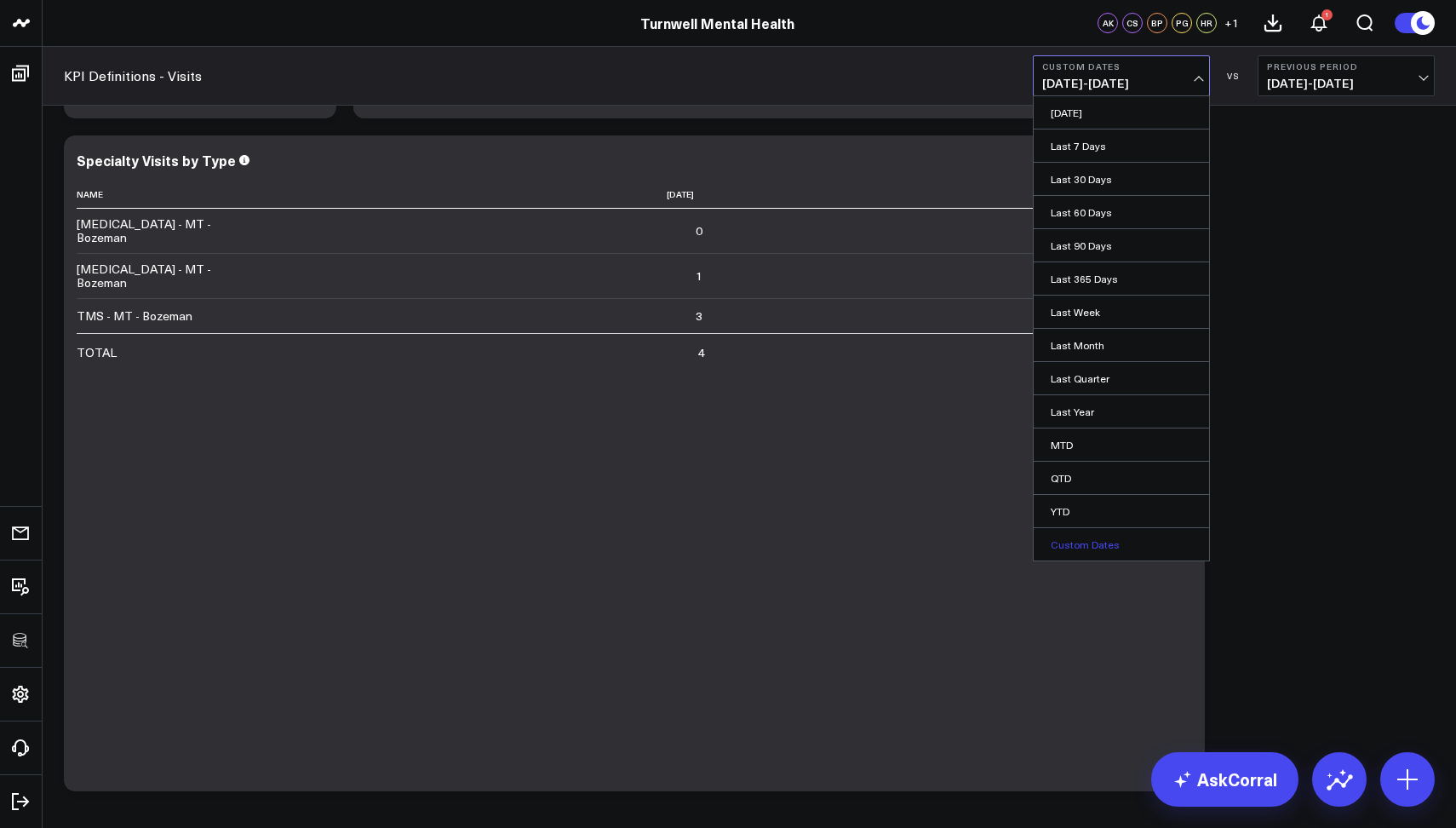
click at [1079, 534] on link "Custom Dates" at bounding box center [1121, 543] width 176 height 32
select select "9"
select select "2025"
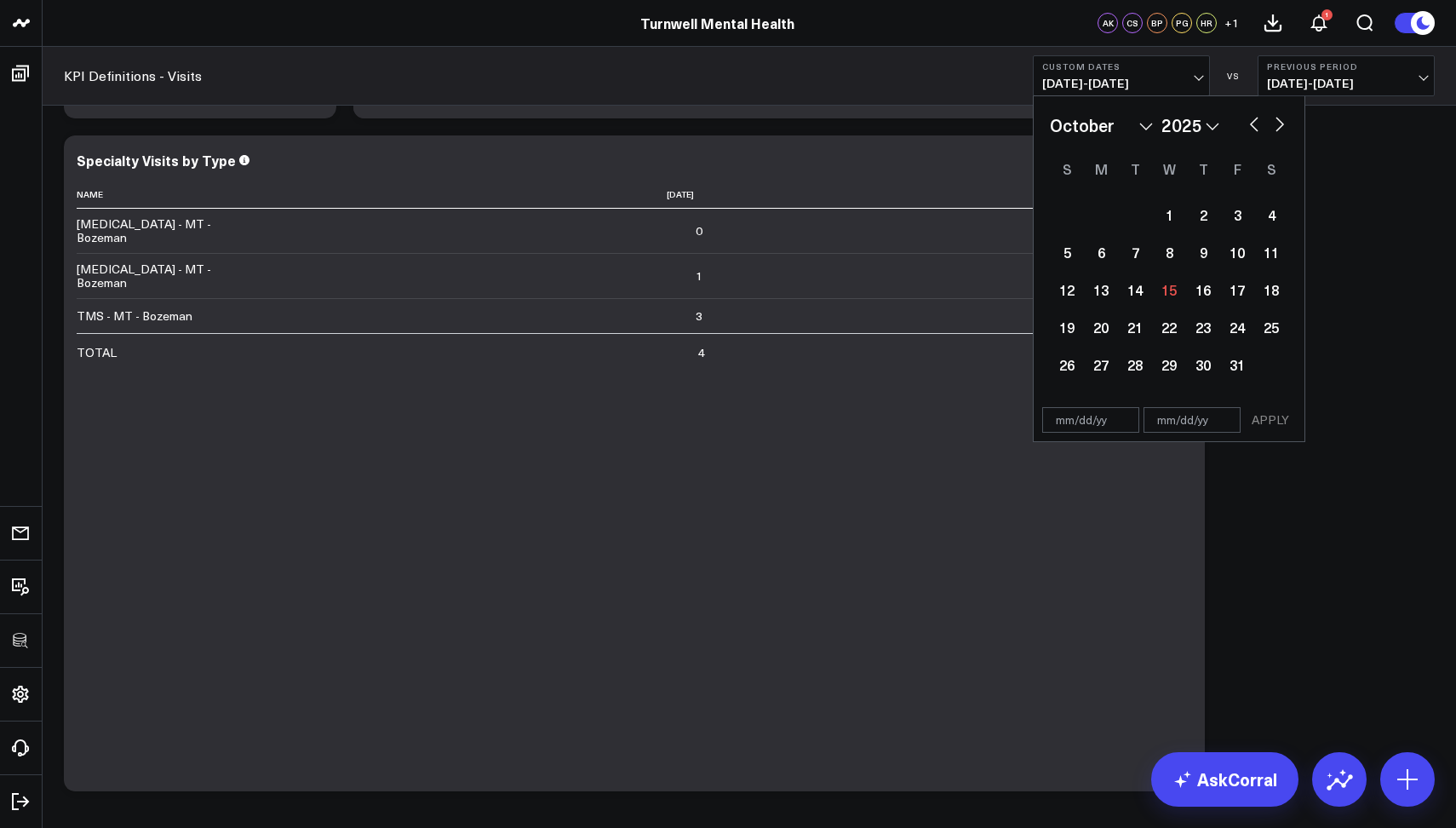
click at [1250, 130] on button "button" at bounding box center [1254, 123] width 17 height 20
select select "8"
select select "2025"
click at [1227, 291] on div "19" at bounding box center [1237, 289] width 34 height 34
type input "[DATE]"
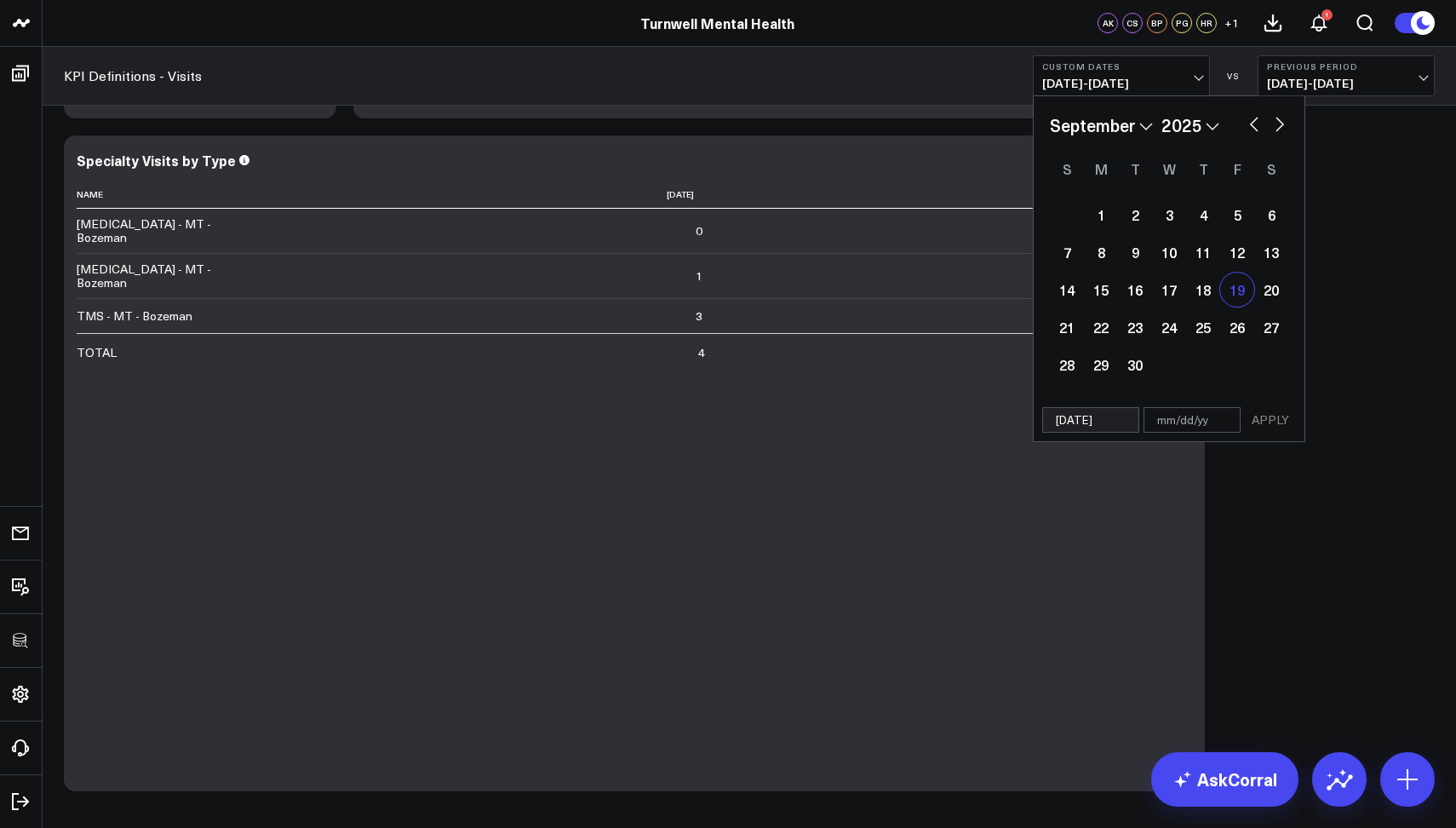
select select "8"
select select "2025"
click at [1227, 291] on div "19" at bounding box center [1237, 289] width 34 height 34
type input "[DATE]"
select select "8"
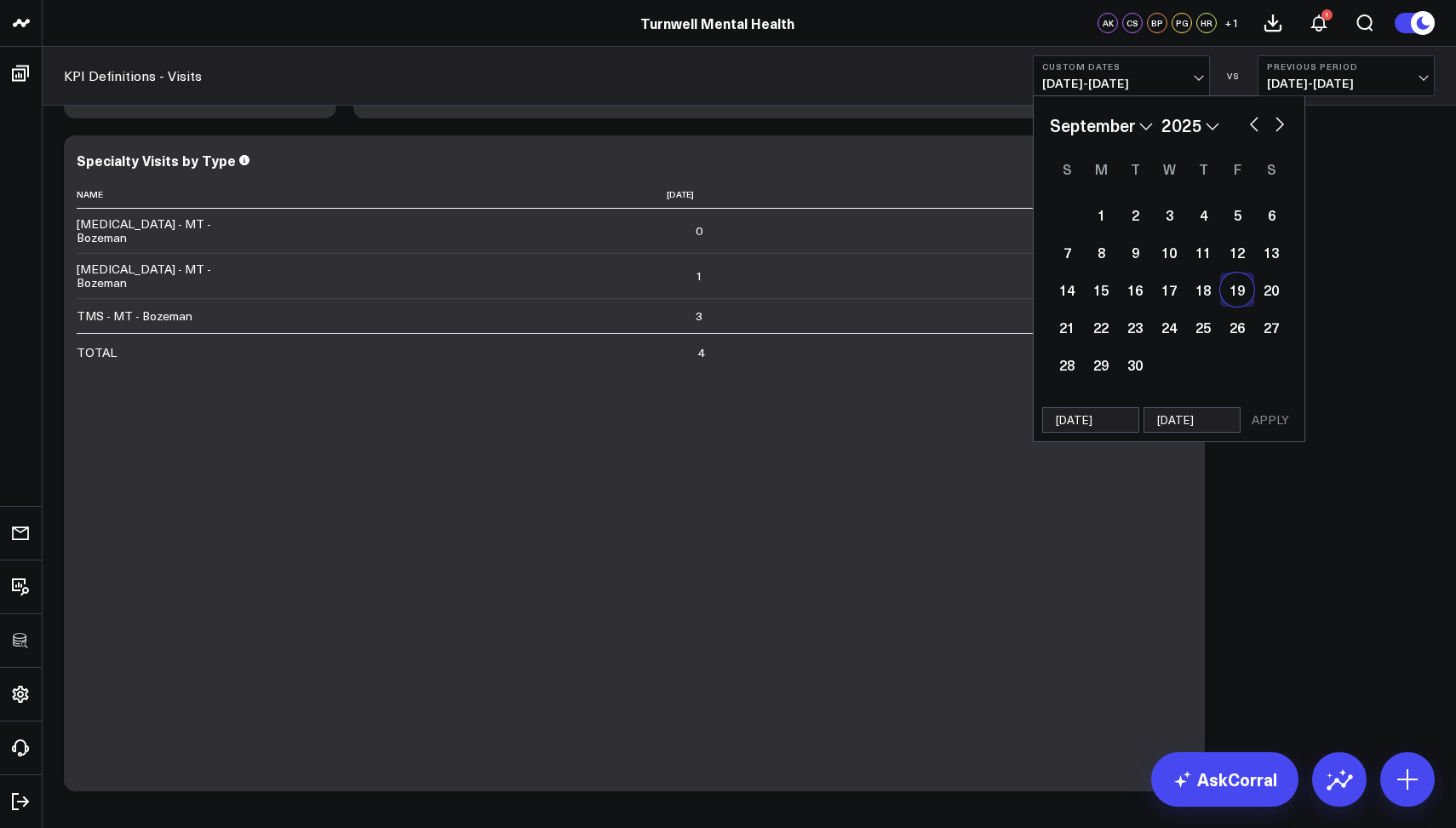
select select "2025"
click at [1290, 427] on button "APPLY" at bounding box center [1270, 420] width 51 height 26
